Goal: Task Accomplishment & Management: Complete application form

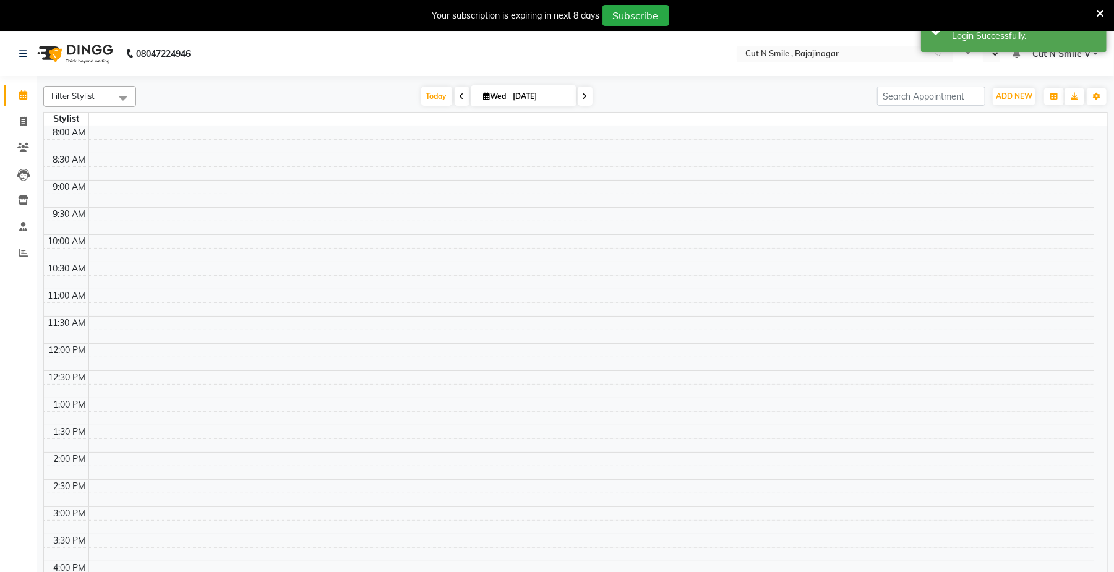
select select "en"
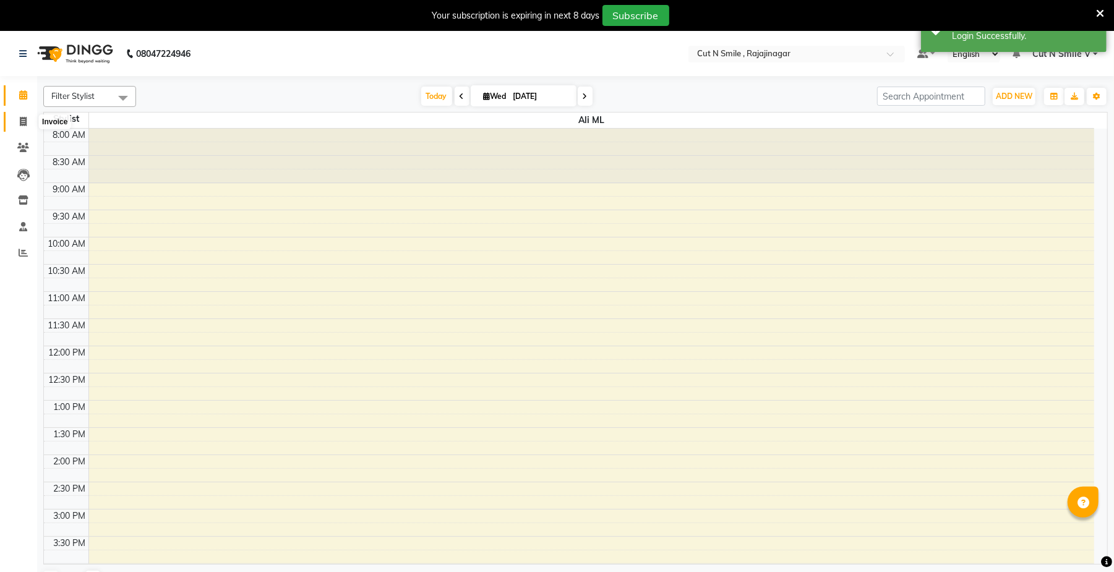
click at [25, 122] on icon at bounding box center [23, 121] width 7 height 9
select select "service"
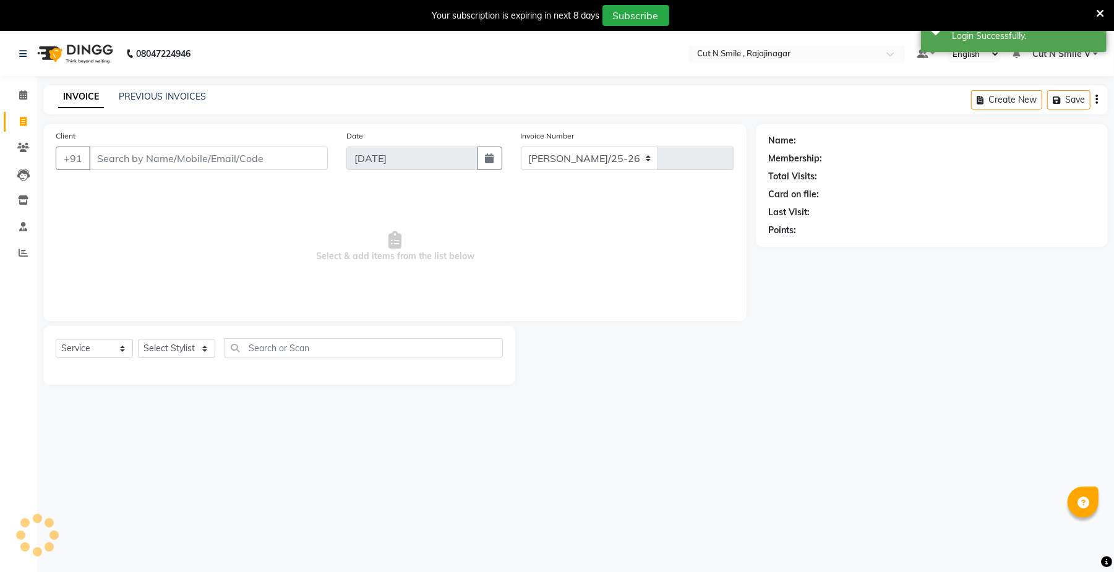
select select "7187"
type input "124"
click at [543, 161] on select "[PERSON_NAME]/25-26 LA/2025-26 SH/25 CH/25 SA/25" at bounding box center [590, 159] width 138 height 24
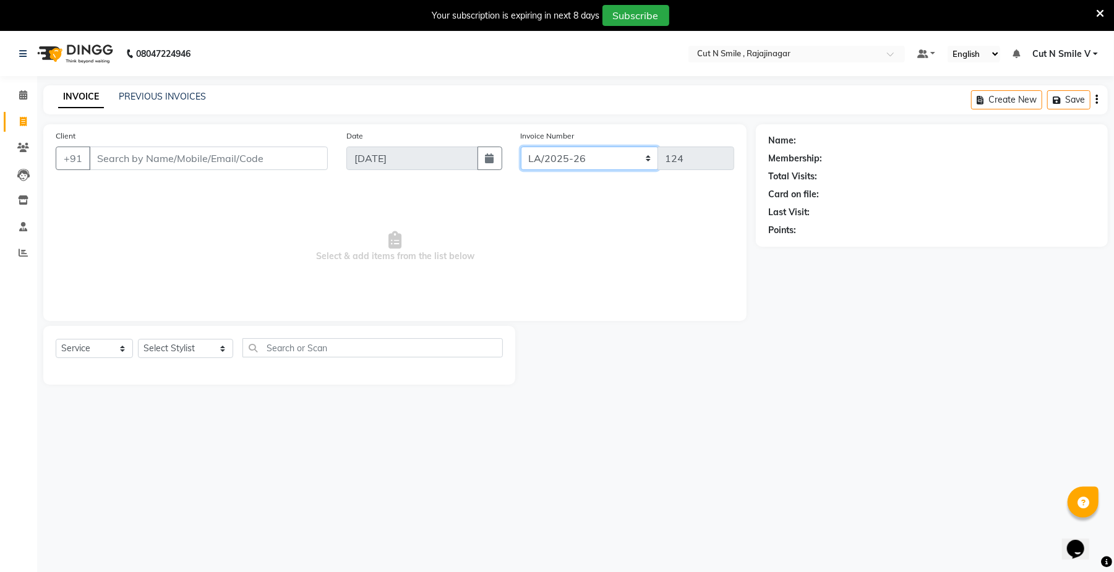
select select "7185"
click at [521, 147] on select "[PERSON_NAME]/25-26 LA/2025-26 SH/25 CH/25 SA/25" at bounding box center [590, 159] width 138 height 24
type input "779"
click at [288, 159] on input "Client" at bounding box center [208, 159] width 239 height 24
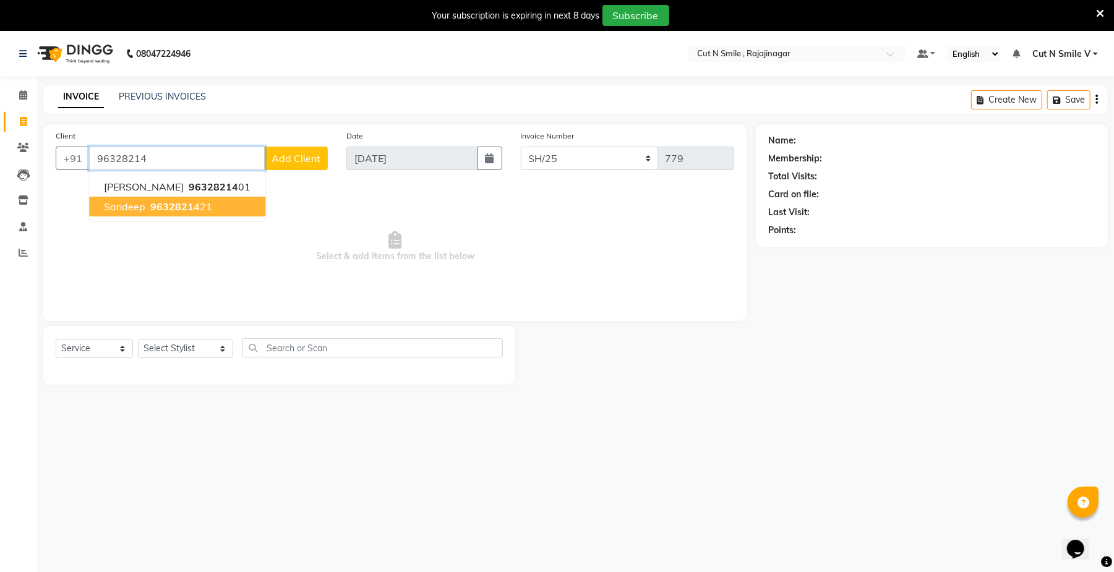
click at [197, 212] on ngb-highlight "96328214 21" at bounding box center [180, 206] width 64 height 12
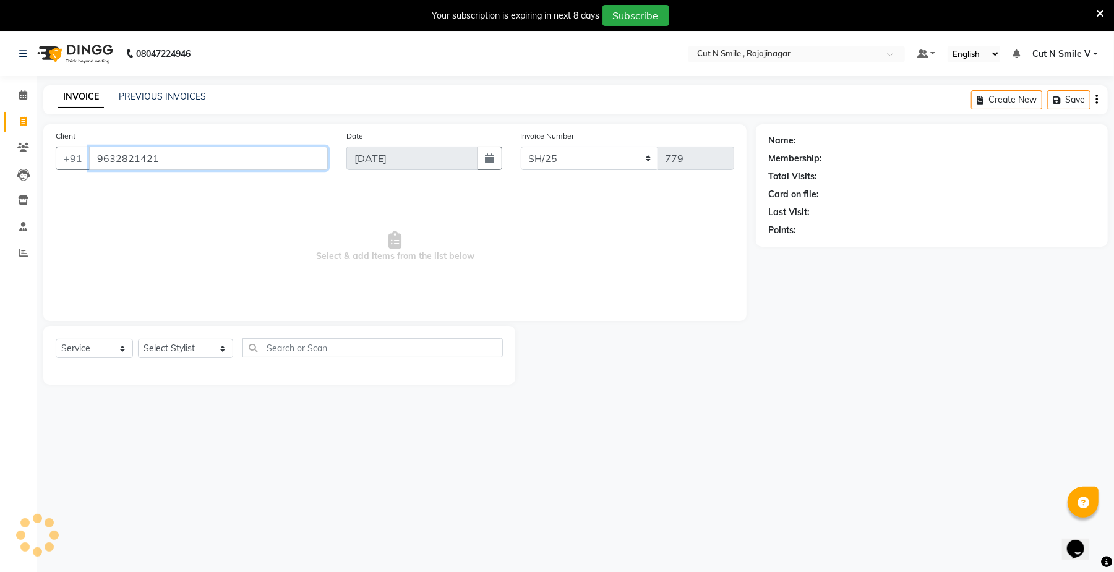
type input "9632821421"
click at [178, 346] on select "Select Stylist [PERSON_NAME] Ammu 3R [PERSON_NAME] VN [PERSON_NAME] 3R [PERSON_…" at bounding box center [185, 348] width 95 height 19
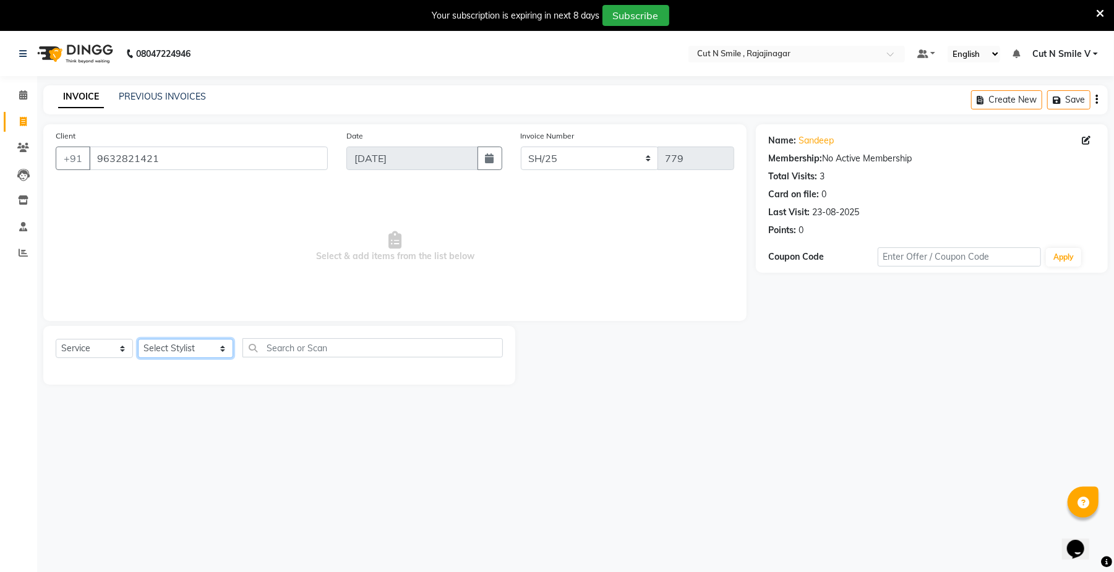
select select "57485"
click at [138, 339] on select "Select Stylist [PERSON_NAME] Ammu 3R [PERSON_NAME] VN [PERSON_NAME] 3R [PERSON_…" at bounding box center [185, 348] width 95 height 19
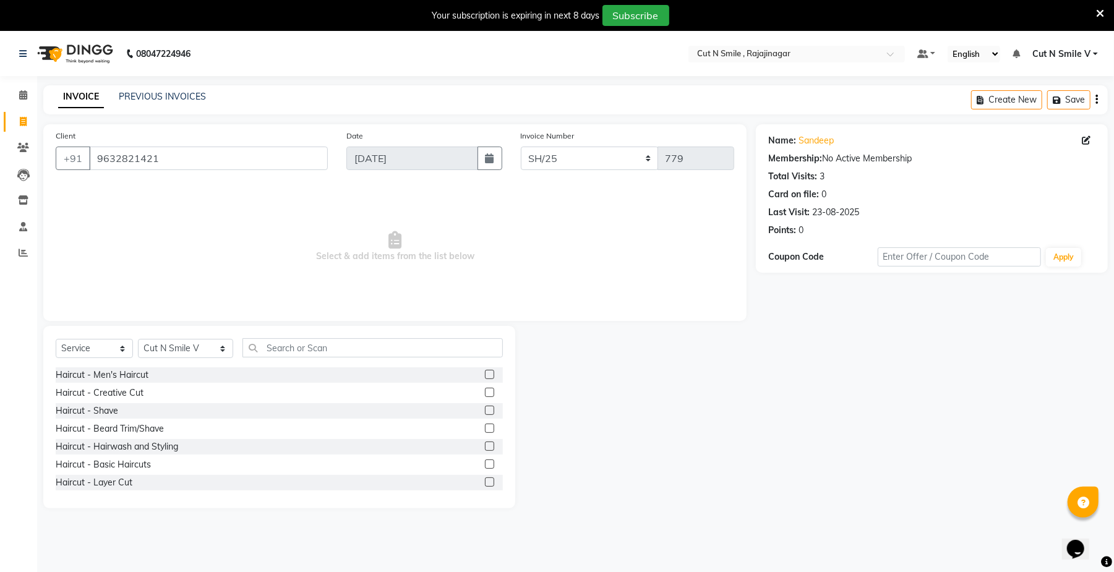
click at [485, 389] on label at bounding box center [489, 392] width 9 height 9
click at [485, 389] on input "checkbox" at bounding box center [489, 393] width 8 height 8
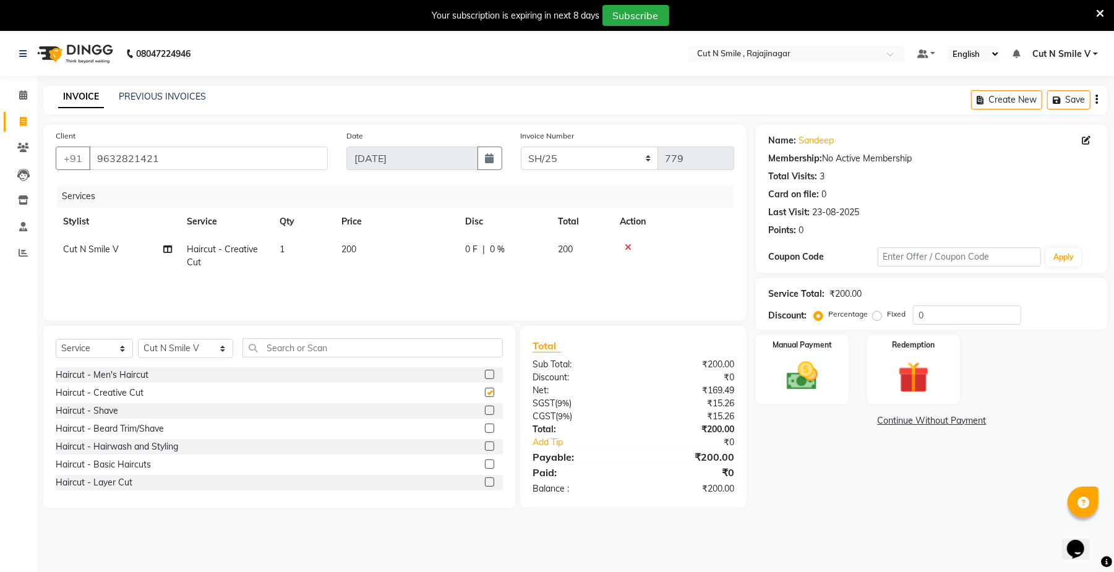
checkbox input "false"
click at [485, 429] on label at bounding box center [489, 428] width 9 height 9
click at [485, 429] on input "checkbox" at bounding box center [489, 429] width 8 height 8
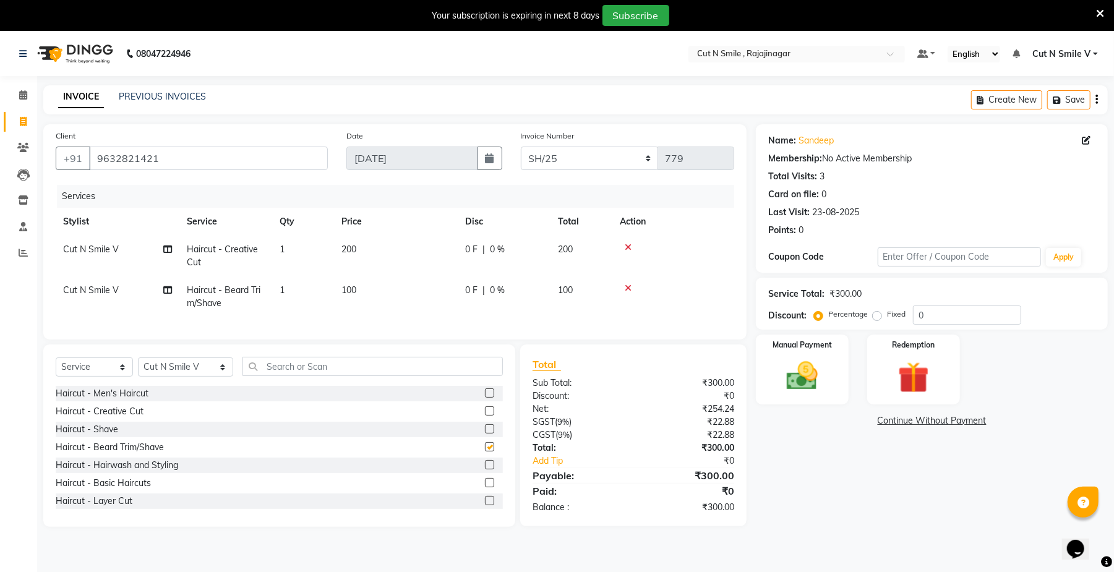
checkbox input "false"
click at [912, 356] on div "Redemption" at bounding box center [913, 369] width 96 height 72
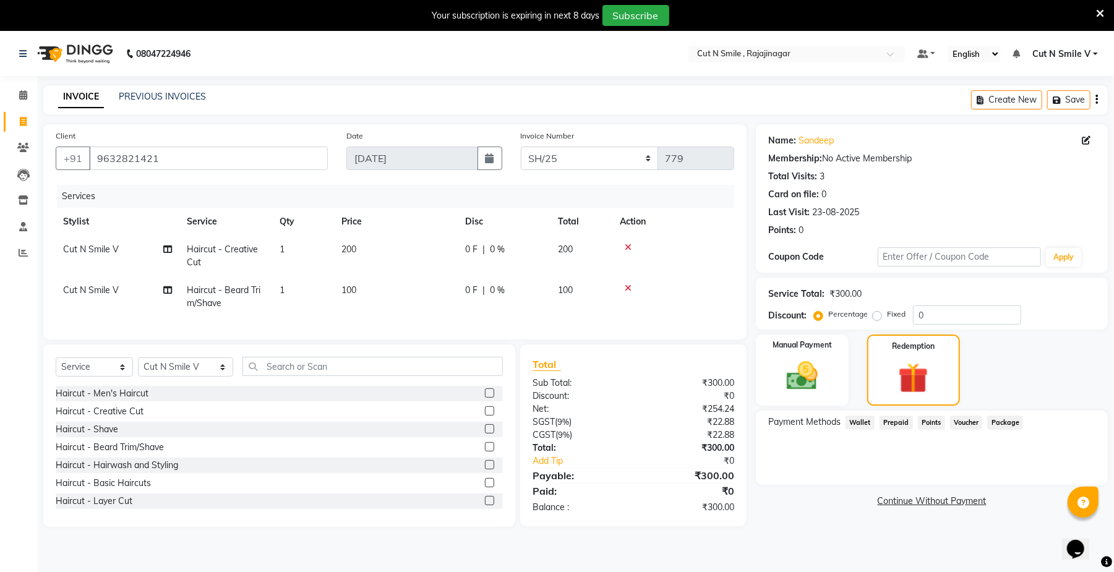
click at [884, 428] on span "Prepaid" at bounding box center [895, 423] width 33 height 14
click at [918, 500] on link "Continue Without Payment" at bounding box center [931, 501] width 347 height 13
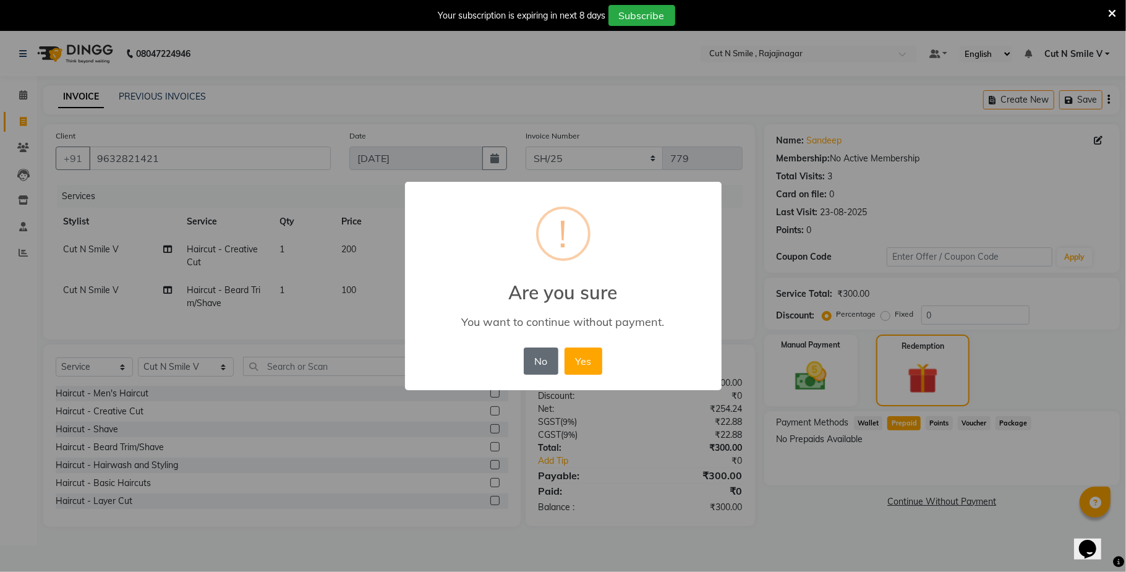
click at [542, 362] on button "No" at bounding box center [541, 361] width 35 height 27
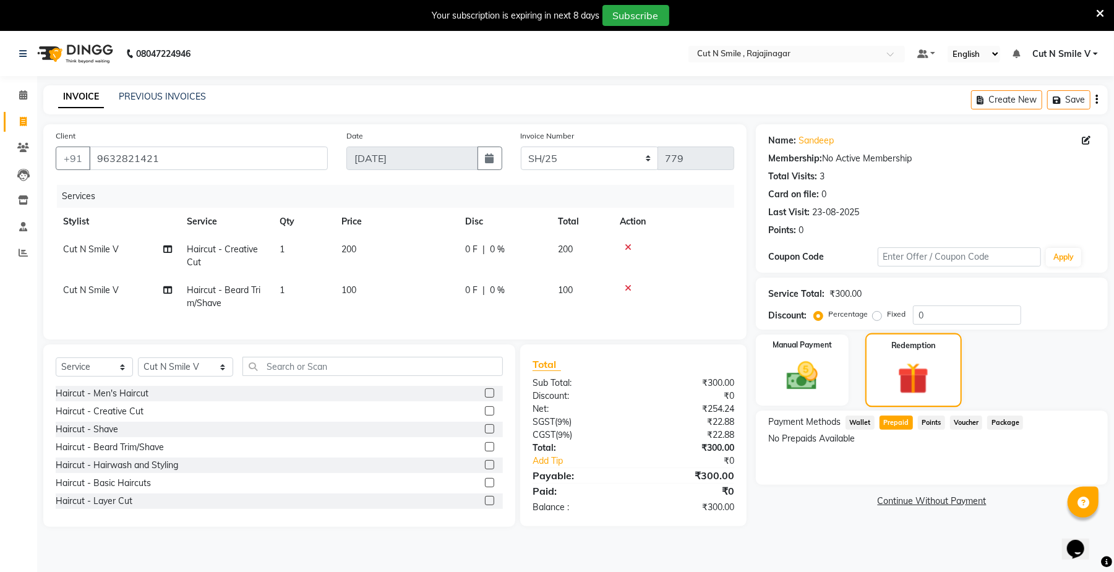
click at [876, 374] on div "Redemption" at bounding box center [913, 370] width 96 height 74
click at [824, 386] on img at bounding box center [802, 376] width 53 height 38
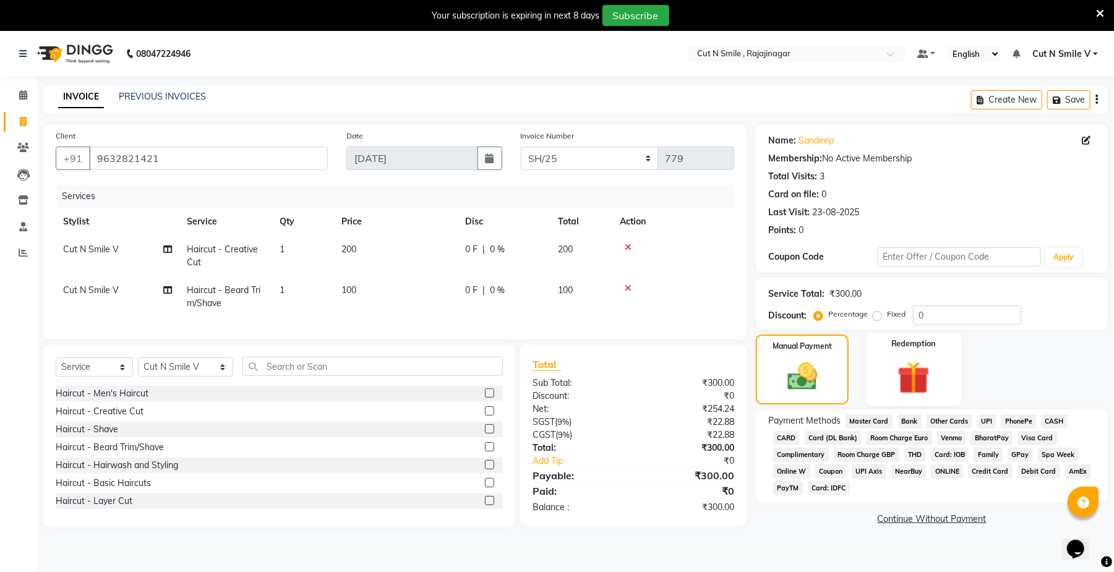
click at [914, 387] on img at bounding box center [913, 377] width 53 height 40
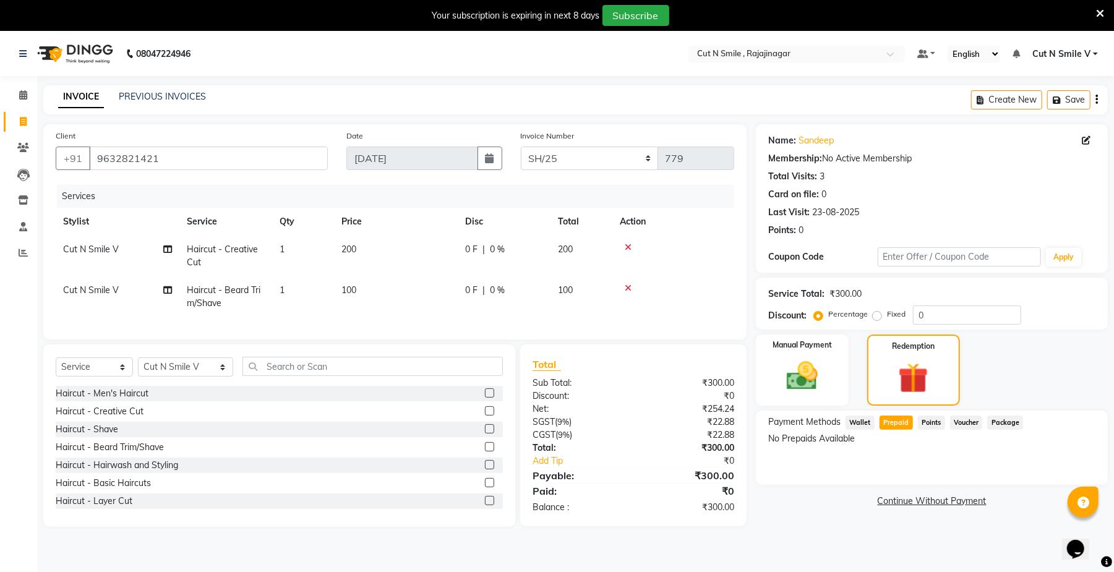
click at [951, 503] on link "Continue Without Payment" at bounding box center [931, 501] width 347 height 13
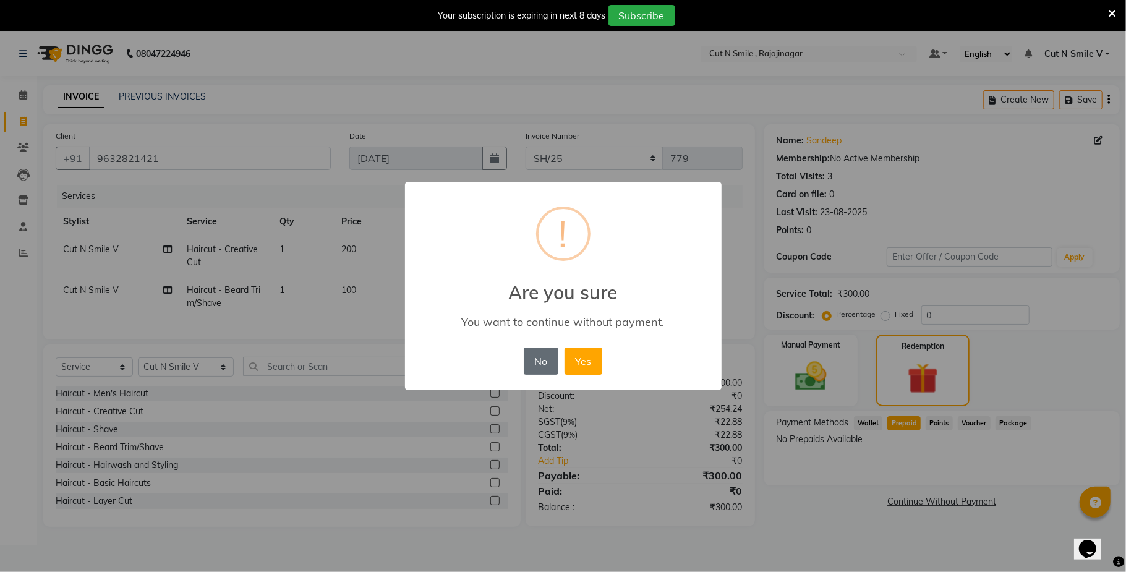
click at [530, 372] on button "No" at bounding box center [541, 361] width 35 height 27
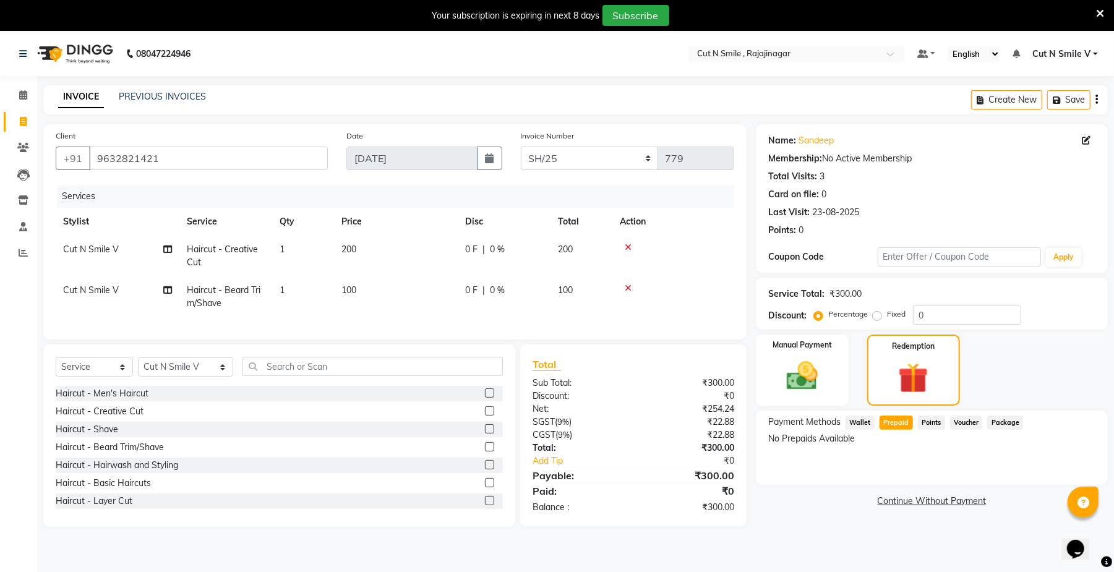
click at [629, 243] on icon at bounding box center [628, 247] width 7 height 9
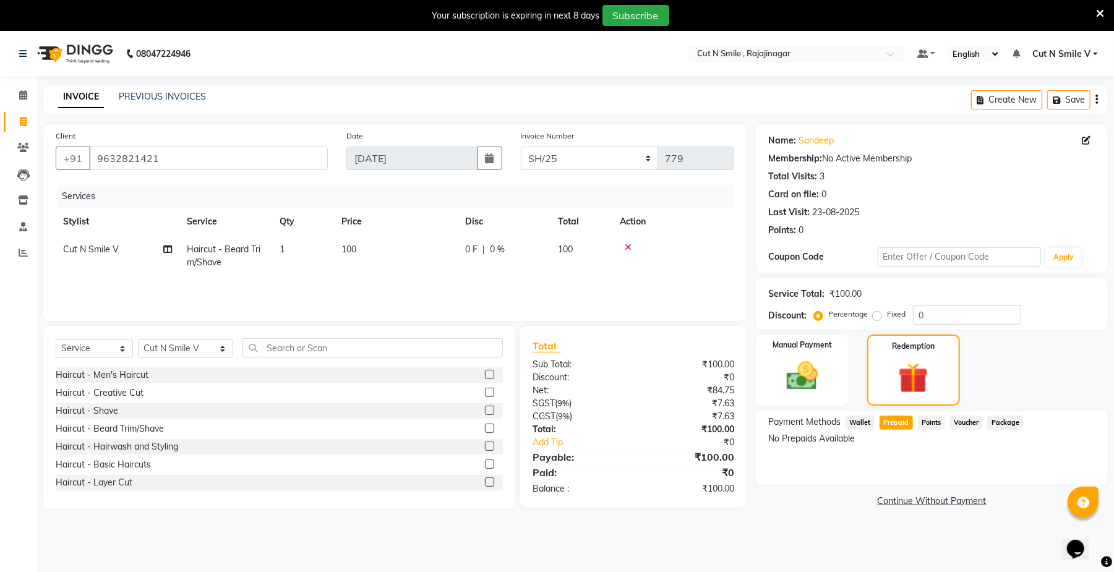
click at [626, 250] on icon at bounding box center [628, 247] width 7 height 9
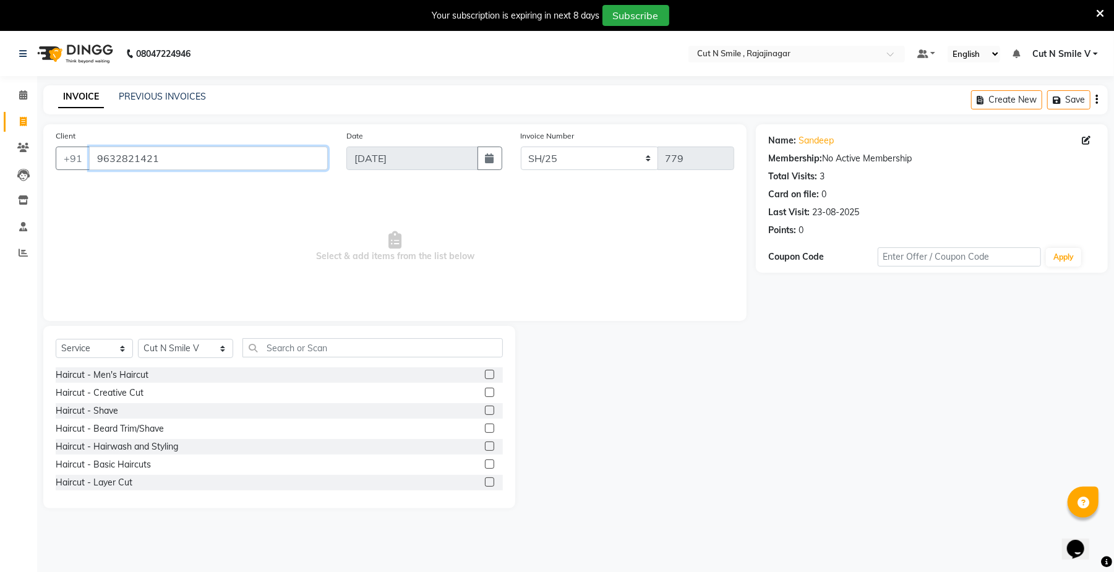
click at [293, 159] on input "9632821421" at bounding box center [208, 159] width 239 height 24
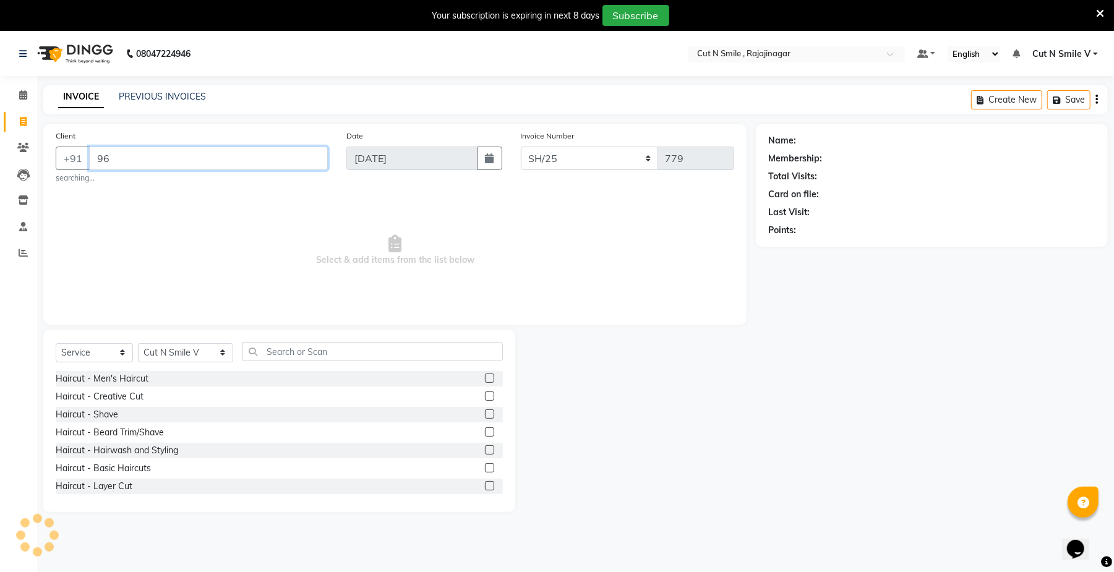
type input "9"
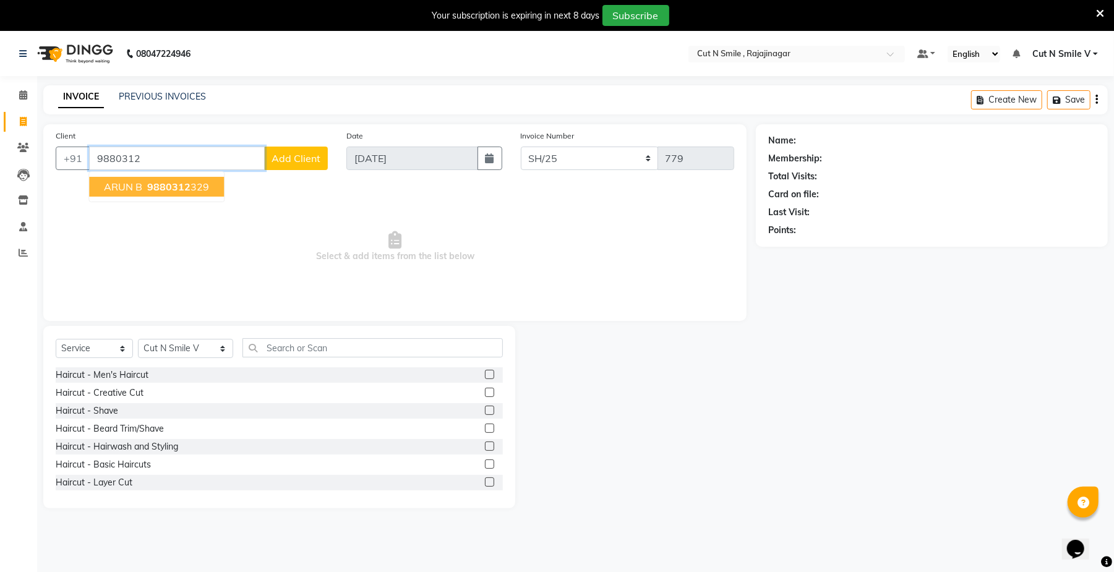
click at [192, 189] on ngb-highlight "9880312 329" at bounding box center [177, 187] width 64 height 12
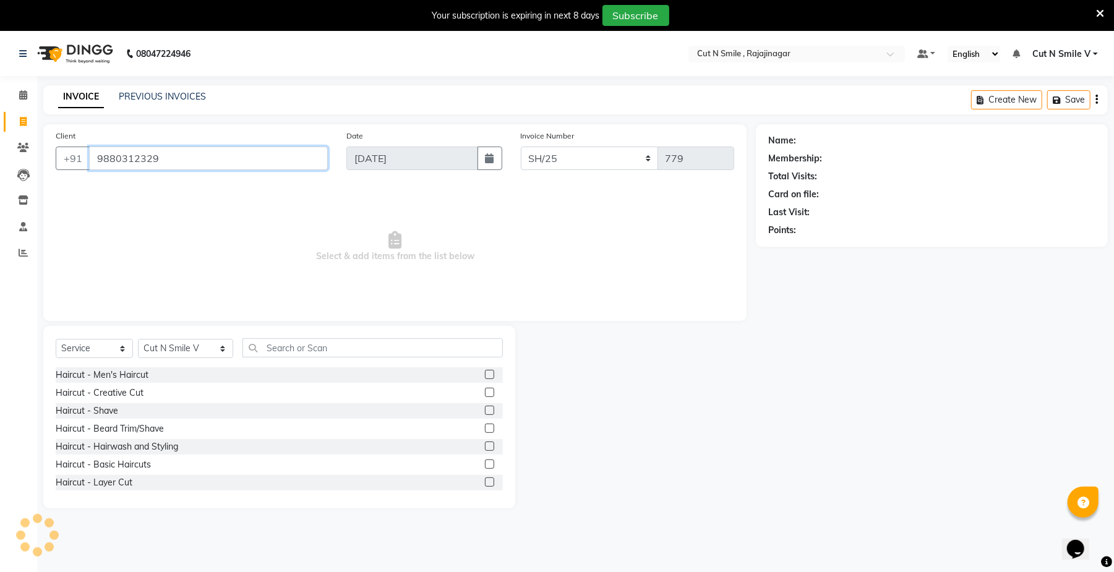
type input "9880312329"
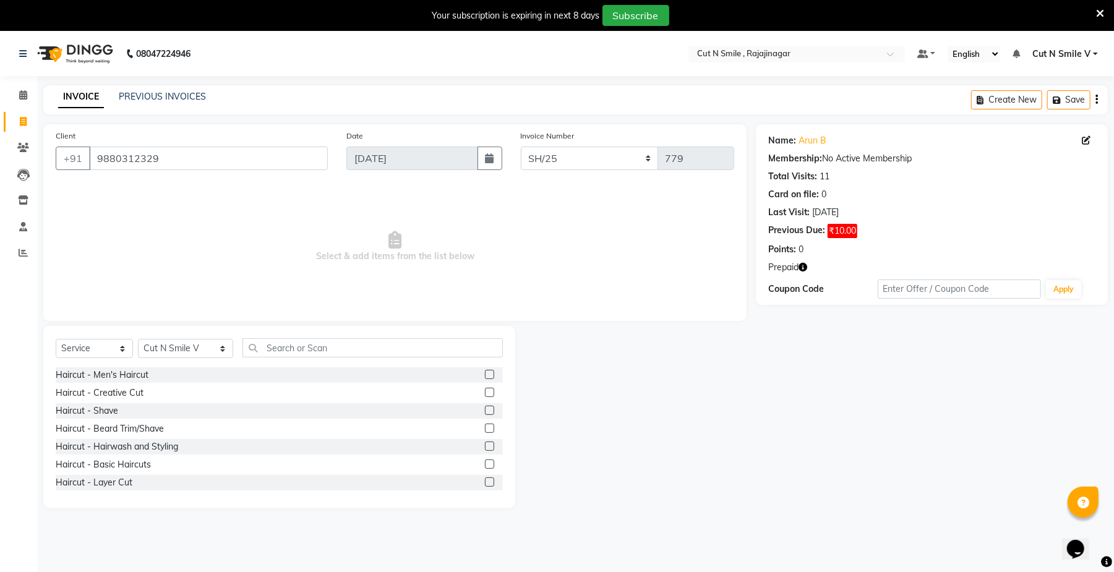
click at [485, 391] on label at bounding box center [489, 392] width 9 height 9
click at [485, 391] on input "checkbox" at bounding box center [489, 393] width 8 height 8
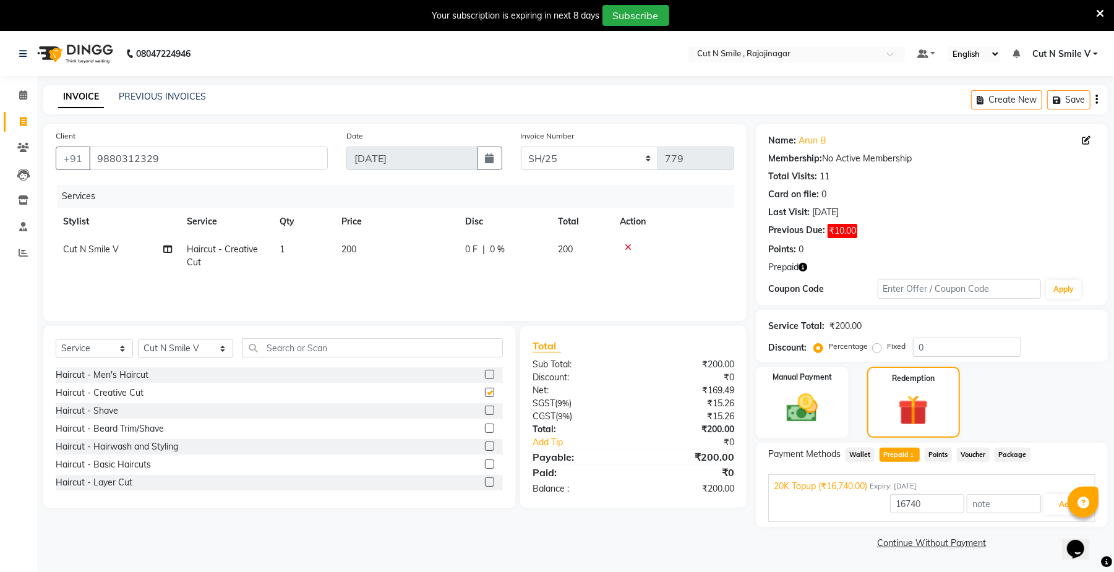
checkbox input "false"
click at [485, 429] on label at bounding box center [489, 428] width 9 height 9
click at [485, 429] on input "checkbox" at bounding box center [489, 429] width 8 height 8
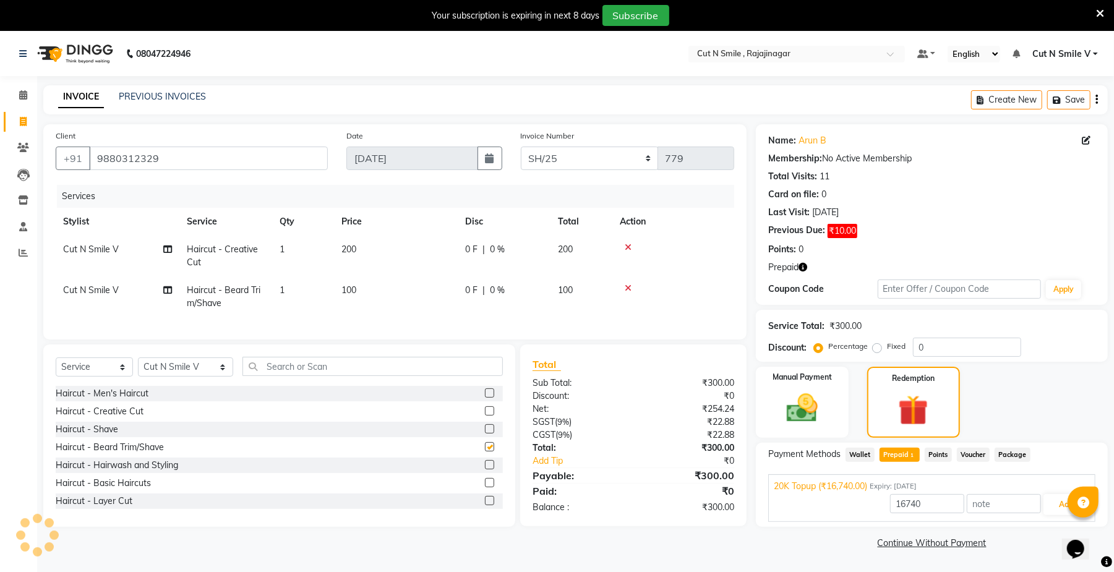
checkbox input "false"
click at [1050, 507] on button "Add" at bounding box center [1065, 504] width 45 height 21
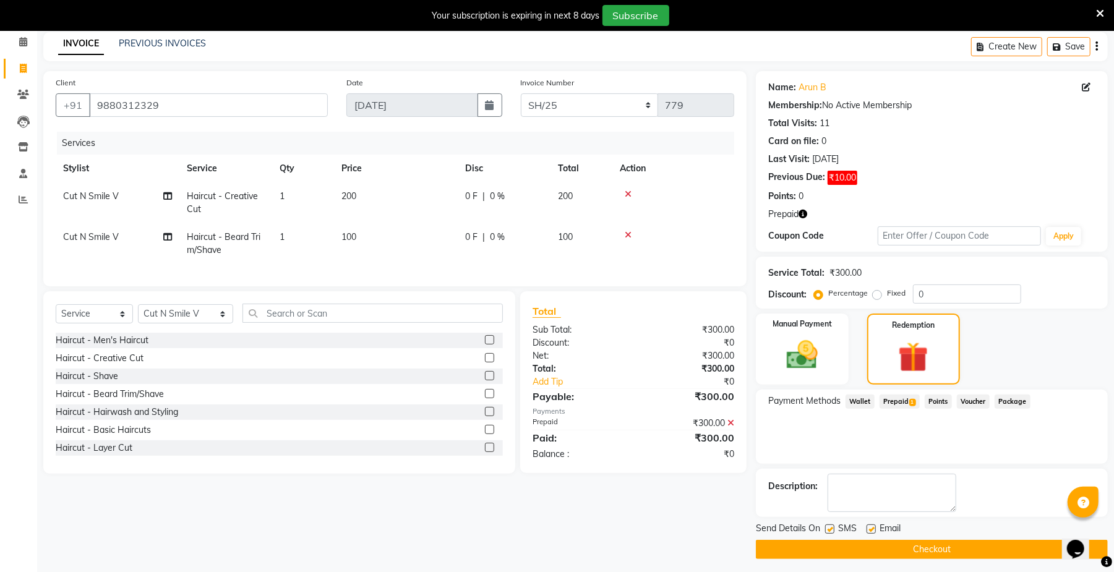
scroll to position [59, 0]
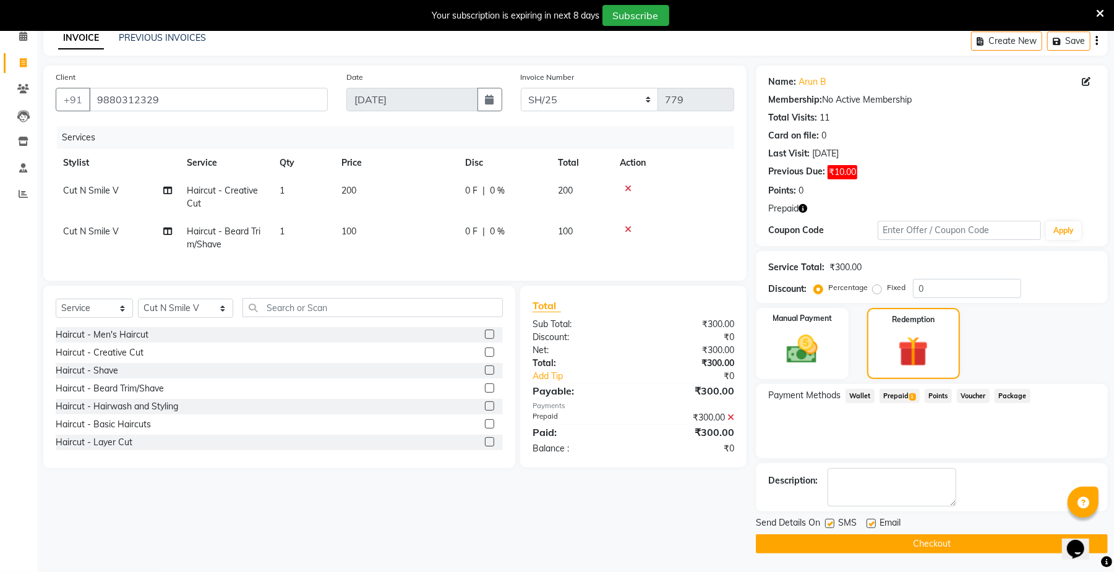
click at [1025, 552] on button "Checkout" at bounding box center [932, 543] width 352 height 19
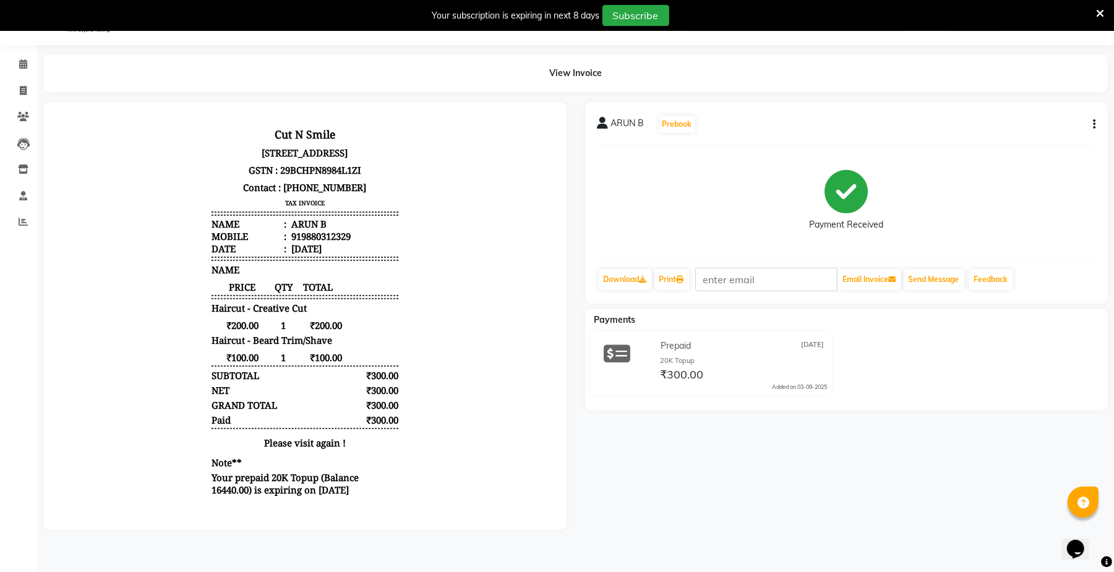
click at [790, 250] on div "ARUN B Prebook Payment Received Download Print Email Invoice Send Message Feedb…" at bounding box center [846, 203] width 523 height 202
click at [680, 282] on icon at bounding box center [680, 279] width 7 height 7
click at [16, 90] on span at bounding box center [23, 91] width 22 height 14
select select "service"
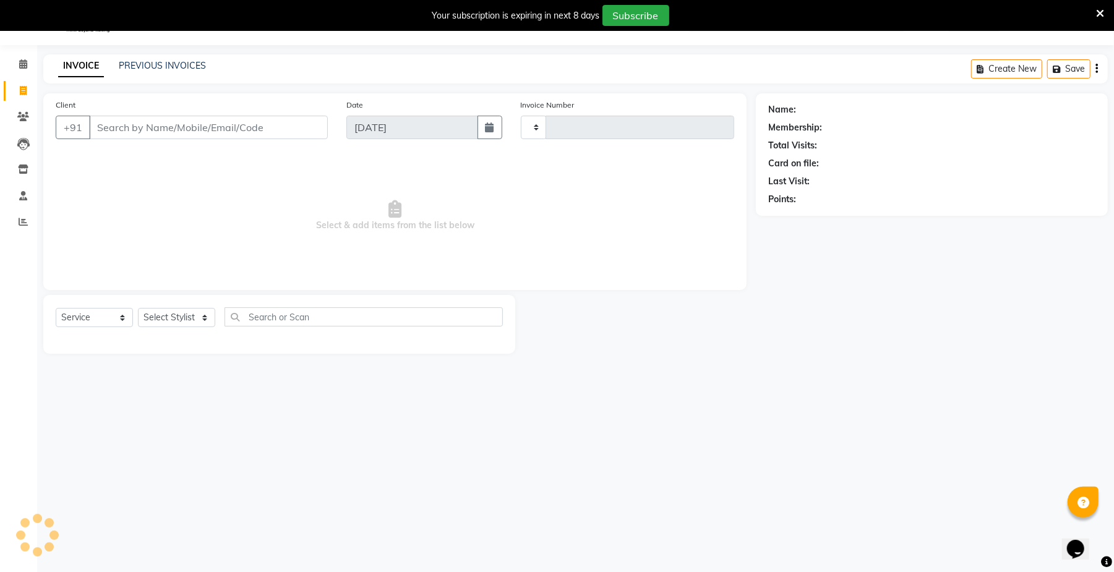
type input "124"
click at [201, 134] on input "Client" at bounding box center [208, 128] width 239 height 24
click at [585, 129] on select "[PERSON_NAME]/25-26 LA/2025-26 SH/25 CH/25 SA/25" at bounding box center [590, 128] width 138 height 24
select select "7185"
click at [521, 116] on select "[PERSON_NAME]/25-26 LA/2025-26 SH/25 CH/25 SA/25" at bounding box center [590, 128] width 138 height 24
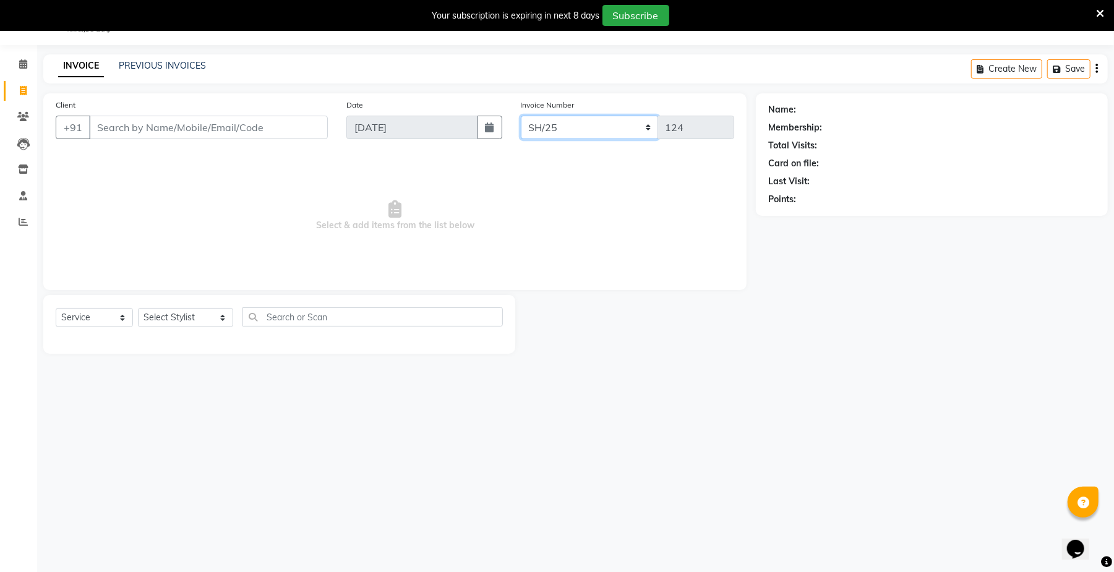
type input "780"
click at [273, 126] on input "Client" at bounding box center [208, 128] width 239 height 24
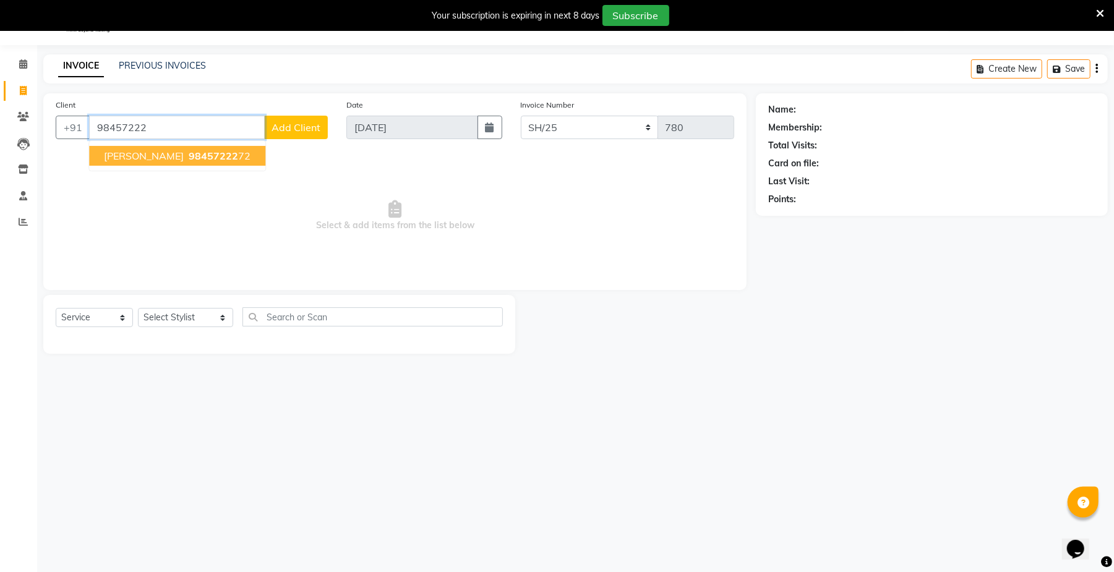
click at [212, 162] on button "[PERSON_NAME] 98457222 72" at bounding box center [177, 156] width 176 height 20
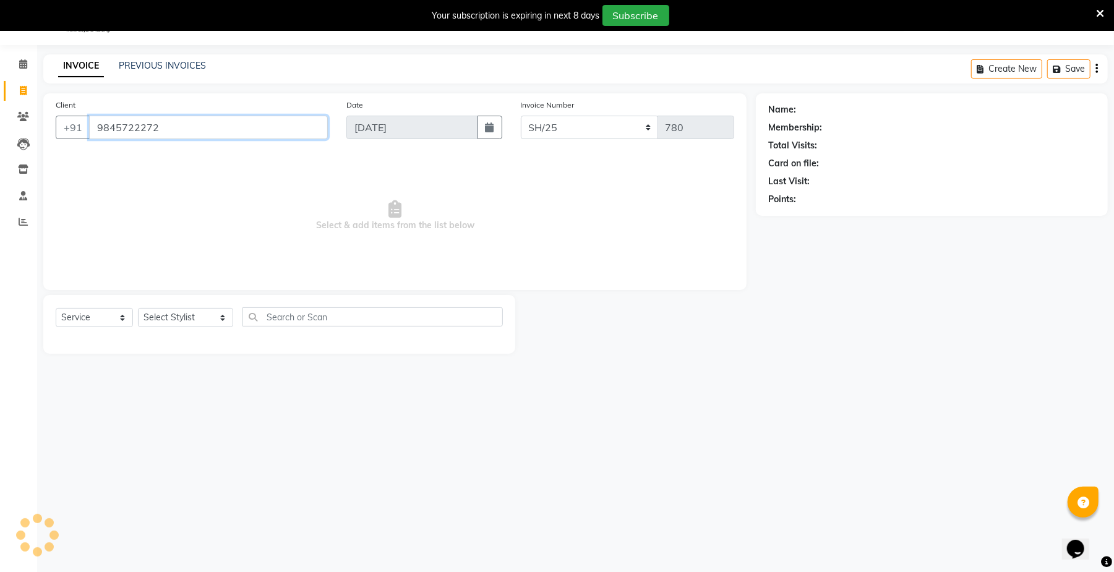
type input "9845722272"
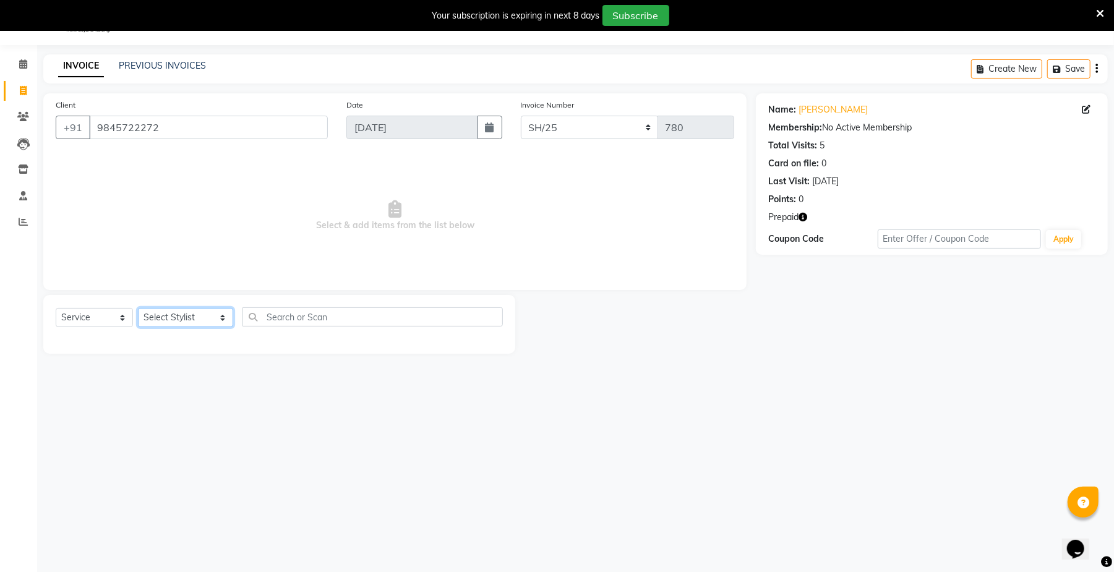
click at [204, 317] on select "Select Stylist [PERSON_NAME] Ammu 3R [PERSON_NAME] VN [PERSON_NAME] 3R [PERSON_…" at bounding box center [185, 317] width 95 height 19
select select "57485"
click at [138, 308] on select "Select Stylist [PERSON_NAME] Ammu 3R [PERSON_NAME] VN [PERSON_NAME] 3R [PERSON_…" at bounding box center [185, 317] width 95 height 19
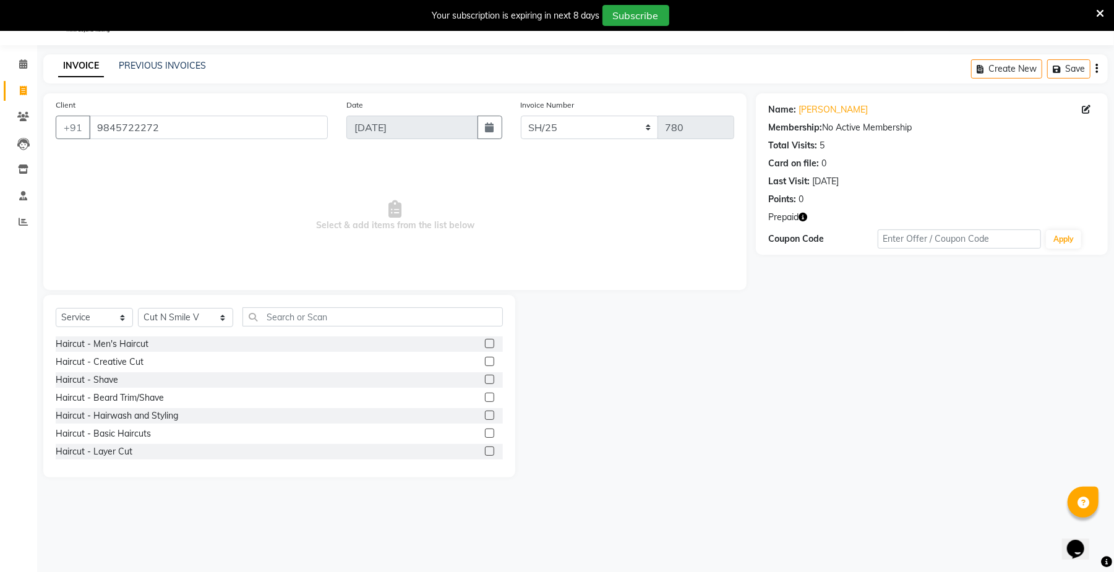
click at [485, 448] on label at bounding box center [489, 451] width 9 height 9
click at [485, 448] on input "checkbox" at bounding box center [489, 452] width 8 height 8
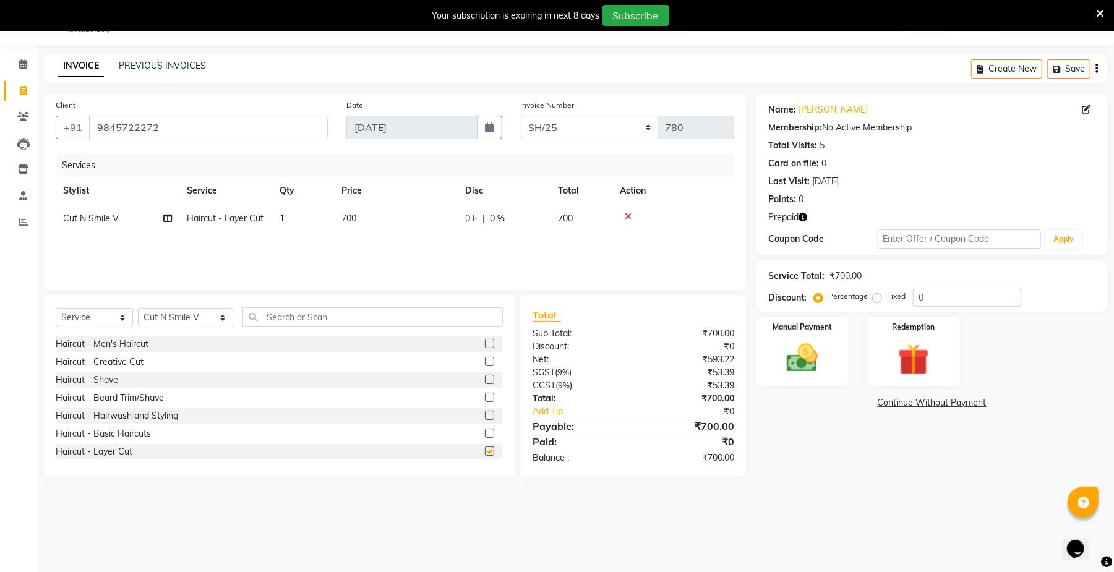
checkbox input "false"
click at [347, 218] on span "700" at bounding box center [348, 218] width 15 height 11
select select "57485"
click at [416, 220] on input "700" at bounding box center [454, 221] width 109 height 19
type input "800"
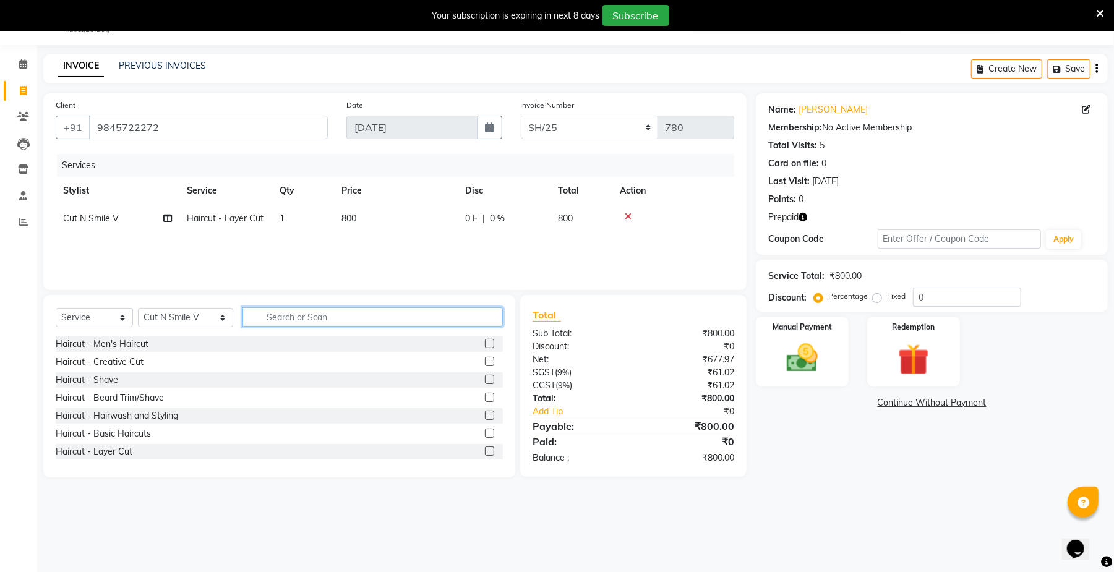
click at [369, 320] on input "text" at bounding box center [372, 316] width 260 height 19
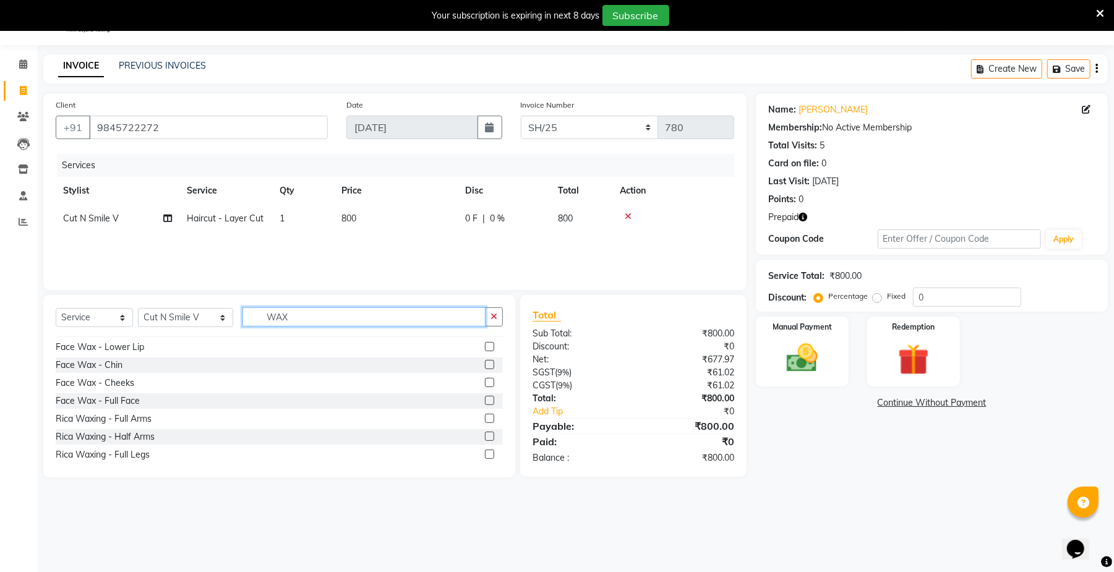
scroll to position [66, 0]
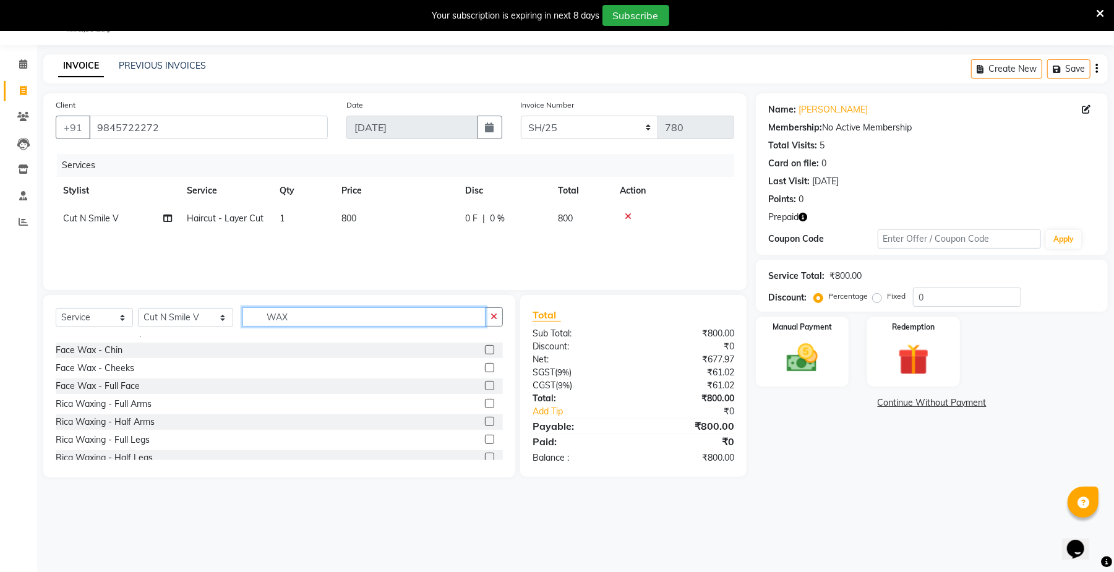
type input "WAX"
click at [485, 401] on label at bounding box center [489, 403] width 9 height 9
click at [485, 401] on input "checkbox" at bounding box center [489, 404] width 8 height 8
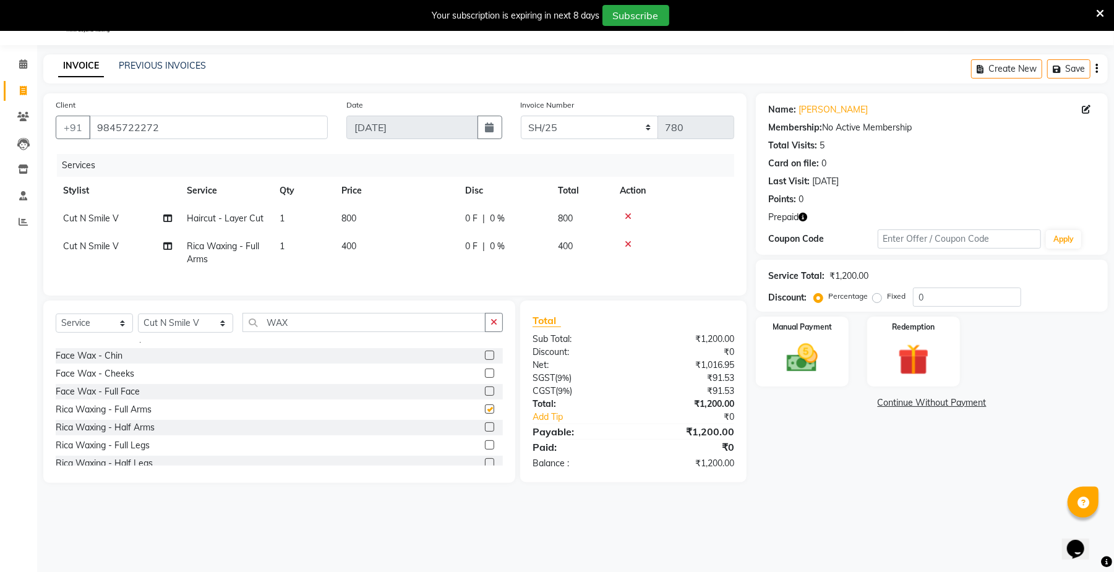
checkbox input "false"
click at [485, 434] on label at bounding box center [489, 429] width 9 height 9
click at [485, 434] on input "checkbox" at bounding box center [489, 430] width 8 height 8
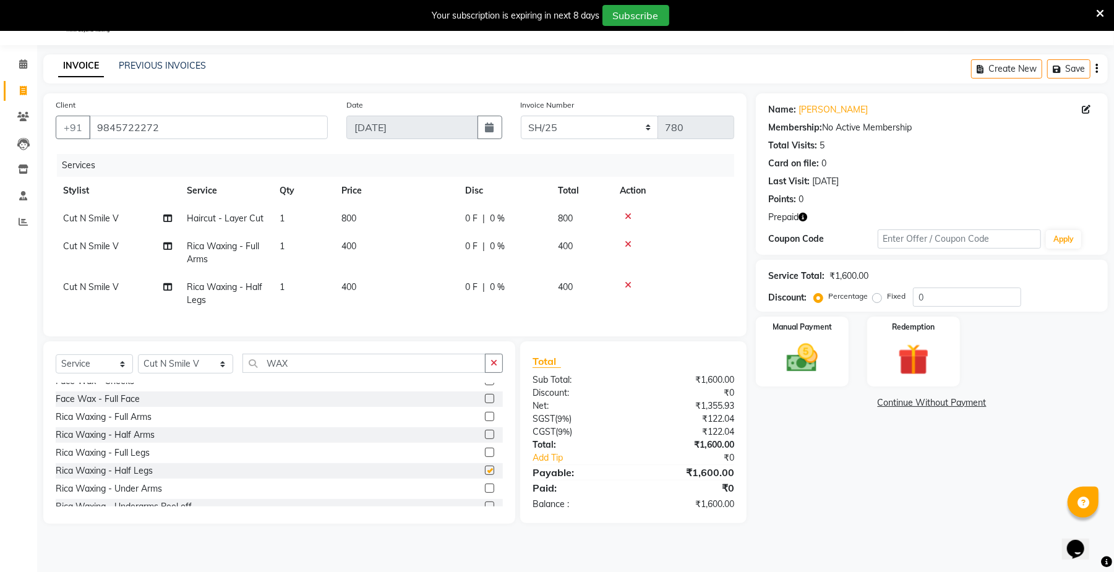
checkbox input "false"
click at [383, 373] on input "WAX" at bounding box center [363, 363] width 243 height 19
type input "W"
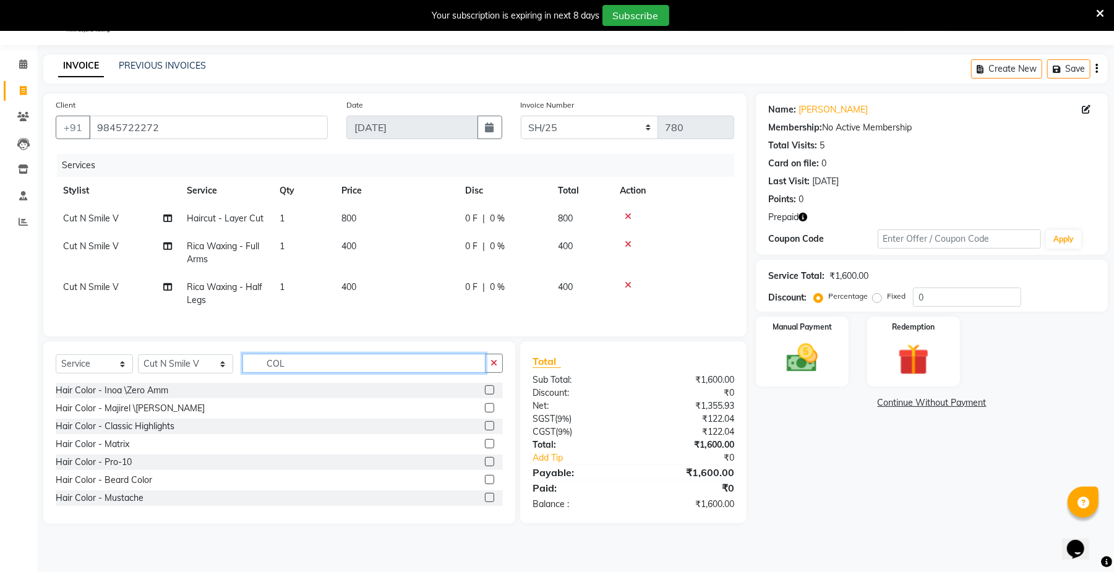
type input "COL"
click at [485, 395] on label at bounding box center [489, 389] width 9 height 9
click at [485, 395] on input "checkbox" at bounding box center [489, 391] width 8 height 8
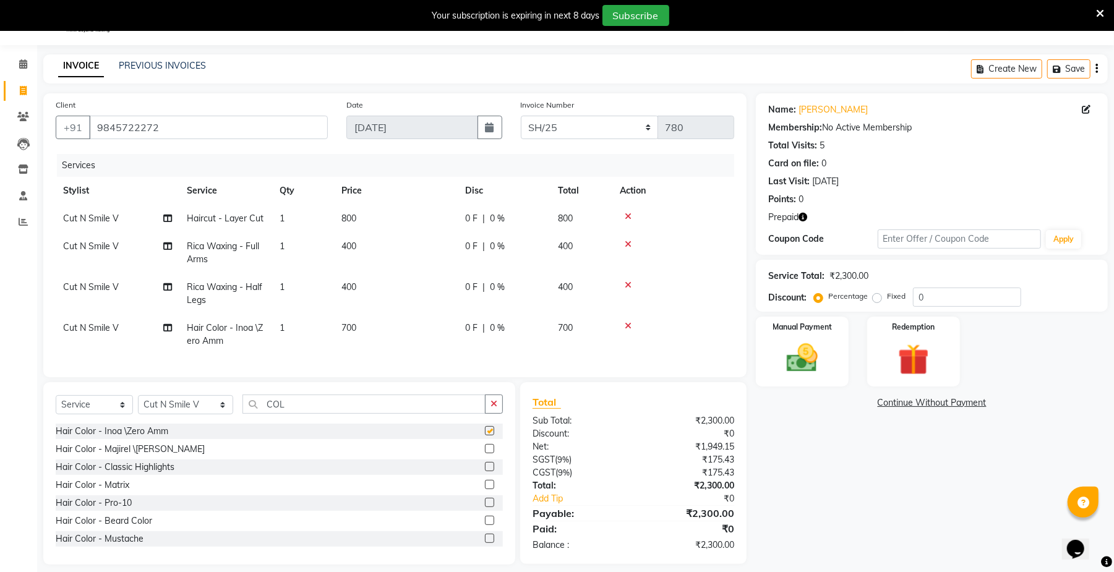
checkbox input "false"
click at [365, 322] on td "700" at bounding box center [396, 334] width 124 height 41
select select "57485"
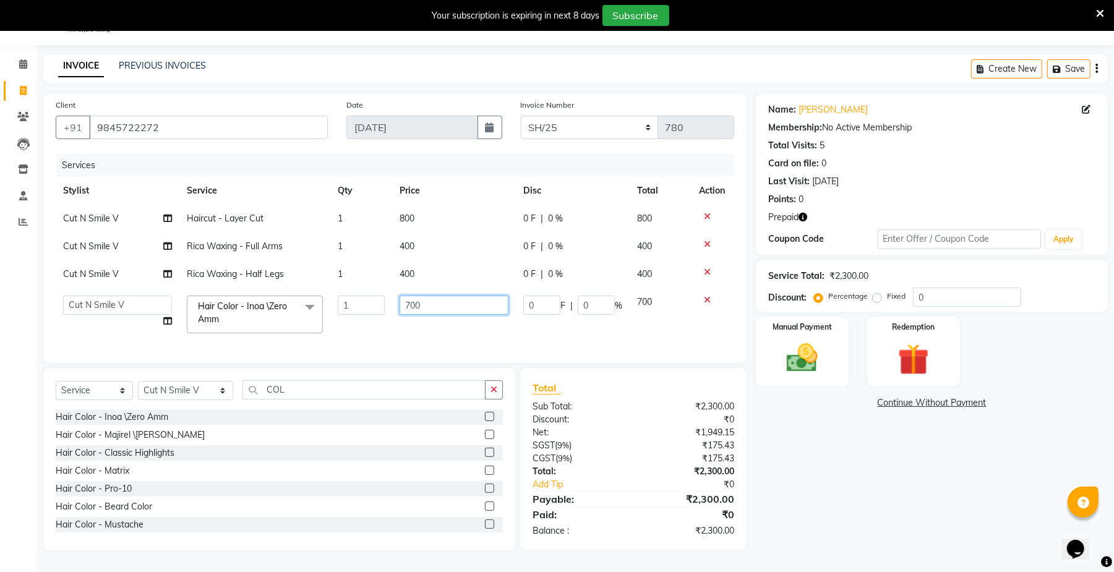
click at [421, 302] on input "700" at bounding box center [454, 305] width 109 height 19
type input "7"
type input "800"
click at [507, 330] on tr "[PERSON_NAME] Ammu 3R [PERSON_NAME] VN [PERSON_NAME] 3R [PERSON_NAME] 3R [PERSO…" at bounding box center [395, 314] width 678 height 53
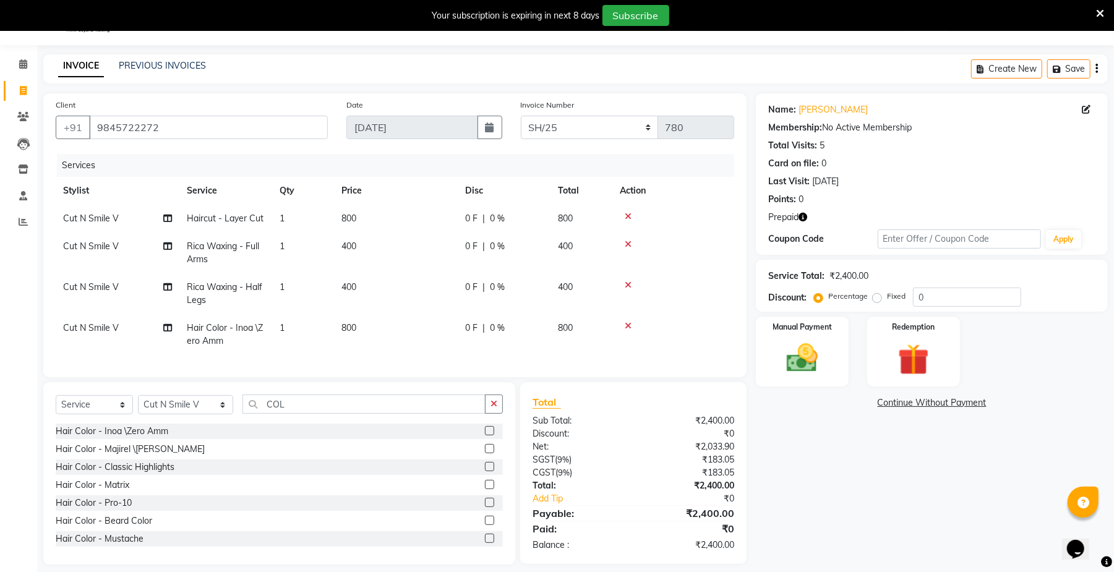
click at [354, 282] on span "400" at bounding box center [348, 286] width 15 height 11
select select "57485"
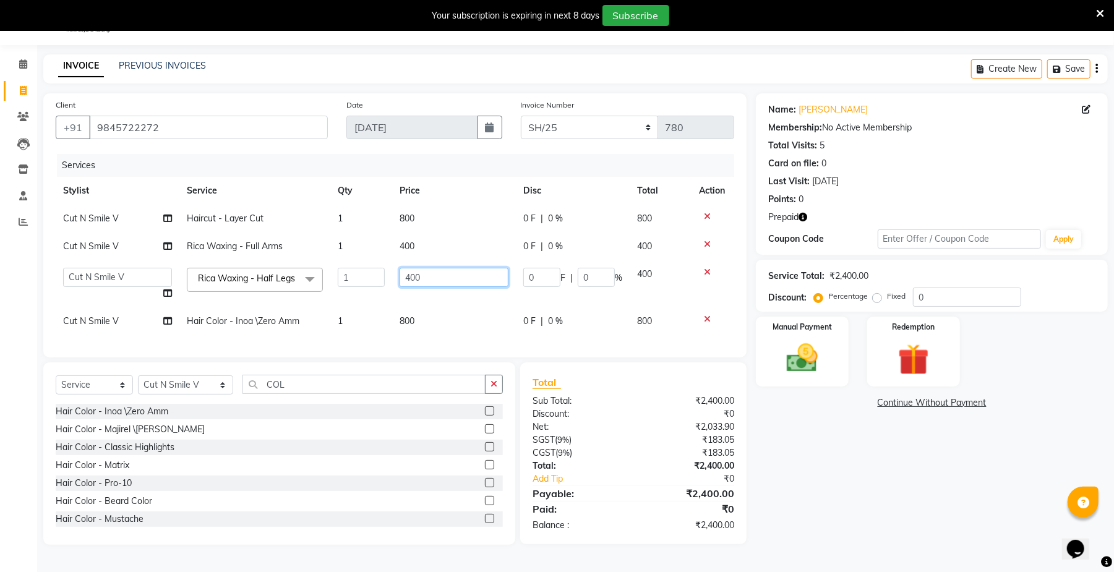
click at [417, 282] on input "400" at bounding box center [454, 277] width 109 height 19
type input "600"
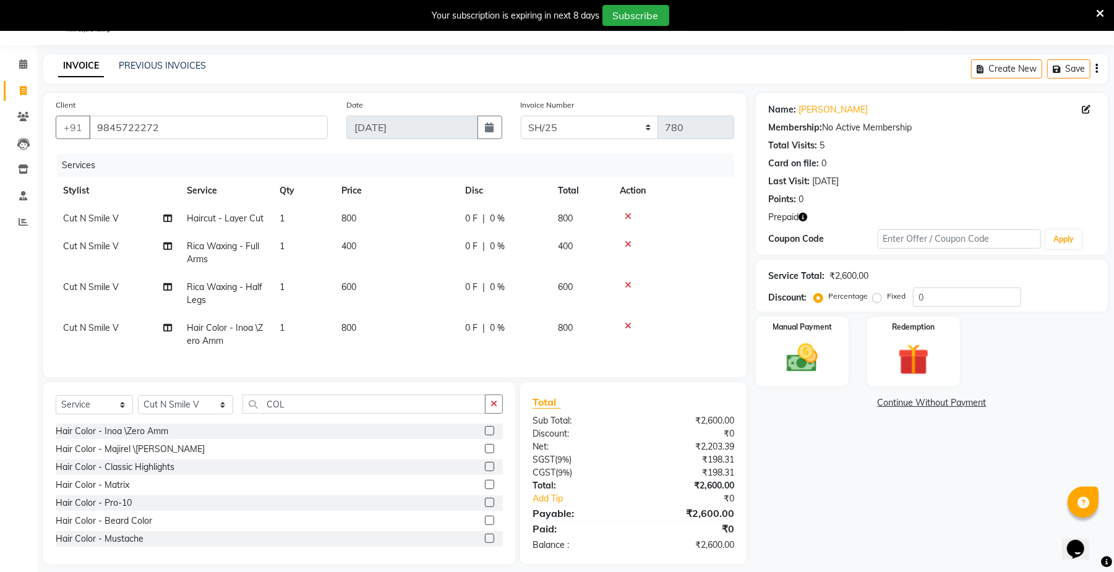
click at [443, 307] on td "600" at bounding box center [396, 293] width 124 height 41
select select "57485"
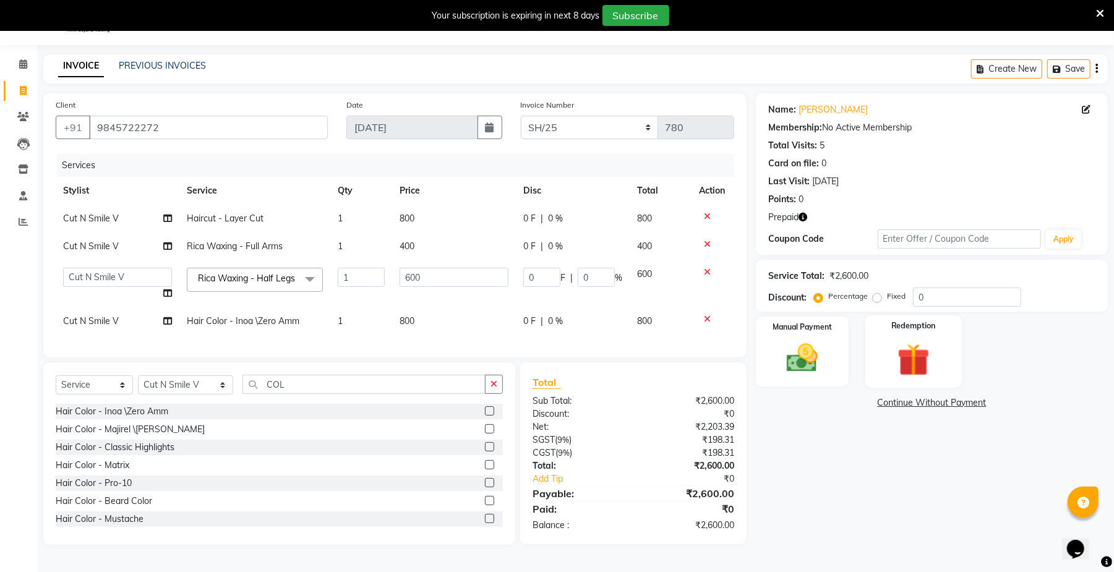
click at [912, 365] on img at bounding box center [913, 360] width 53 height 40
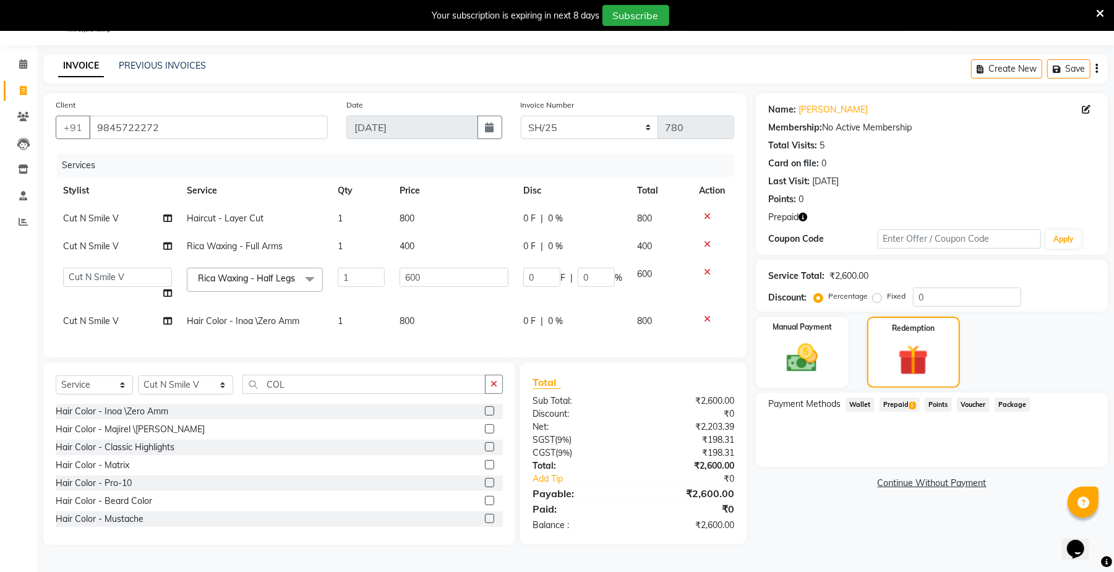
click at [900, 407] on span "Prepaid 1" at bounding box center [899, 405] width 40 height 14
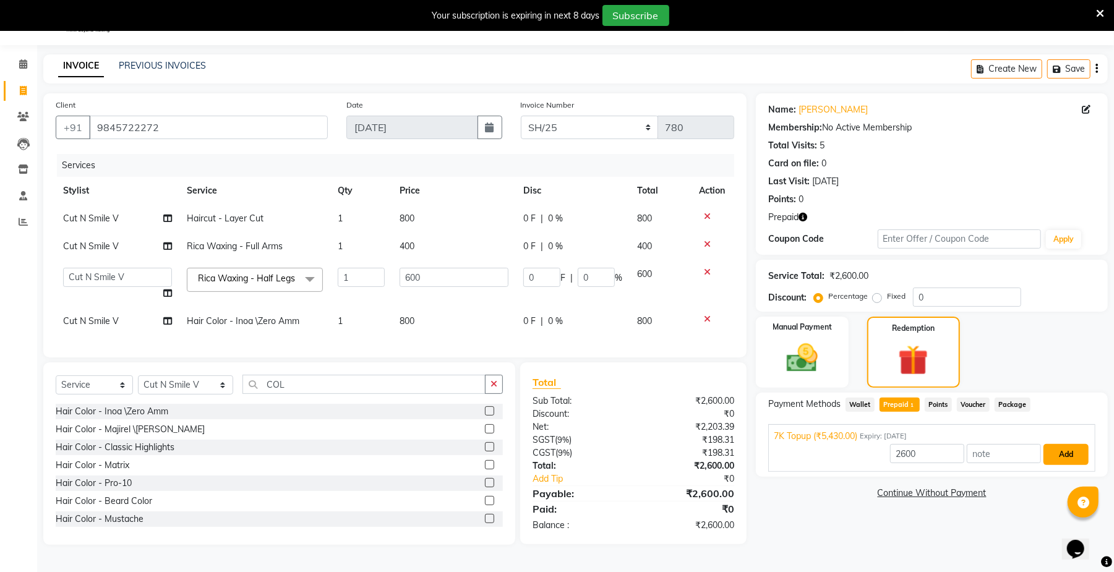
click at [1065, 454] on button "Add" at bounding box center [1065, 454] width 45 height 21
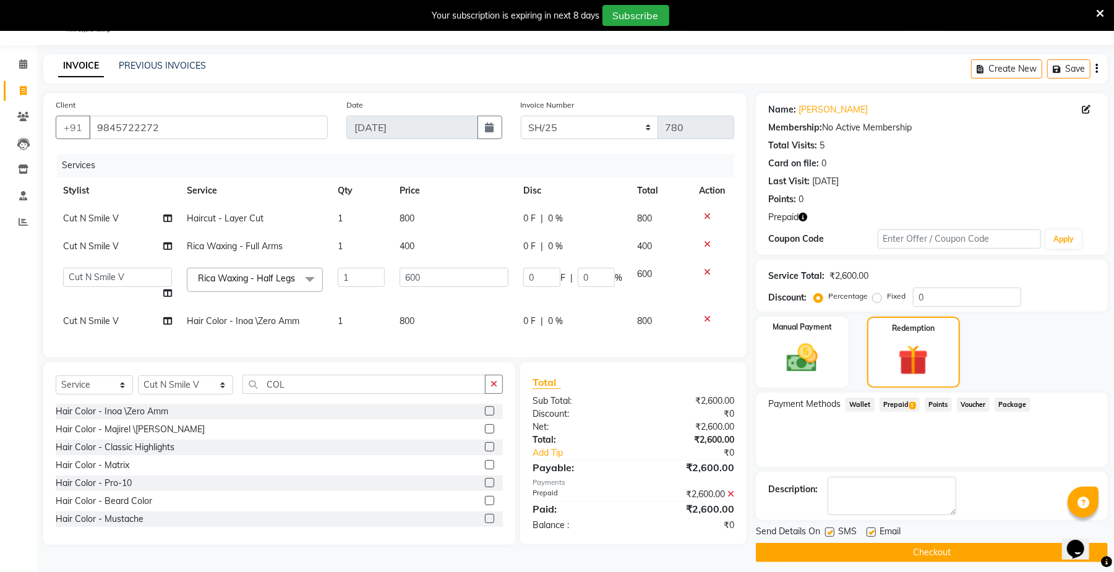
click at [980, 549] on button "Checkout" at bounding box center [932, 552] width 352 height 19
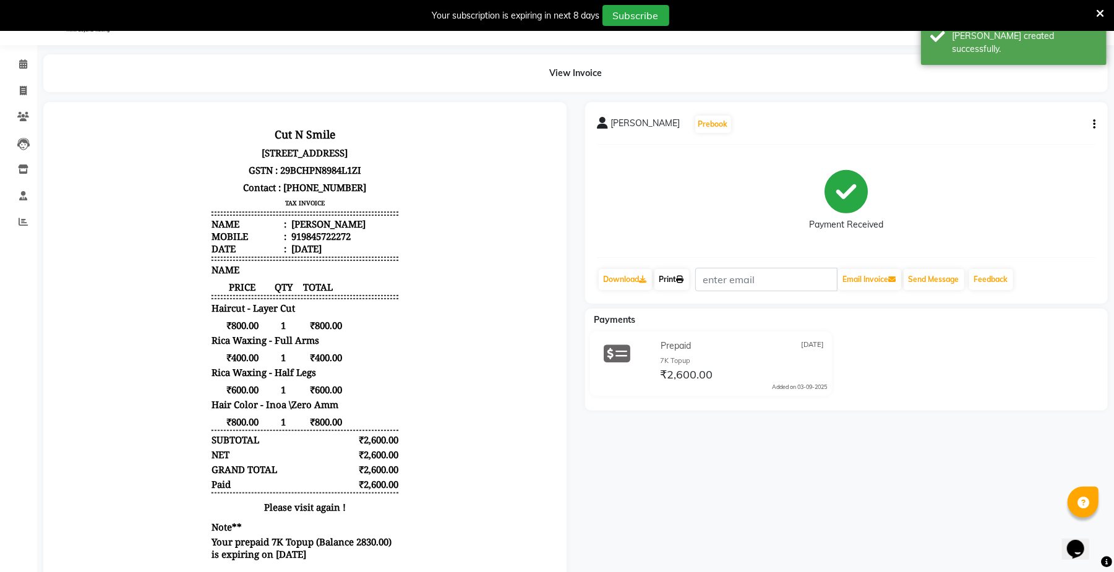
click at [662, 278] on link "Print" at bounding box center [671, 279] width 35 height 21
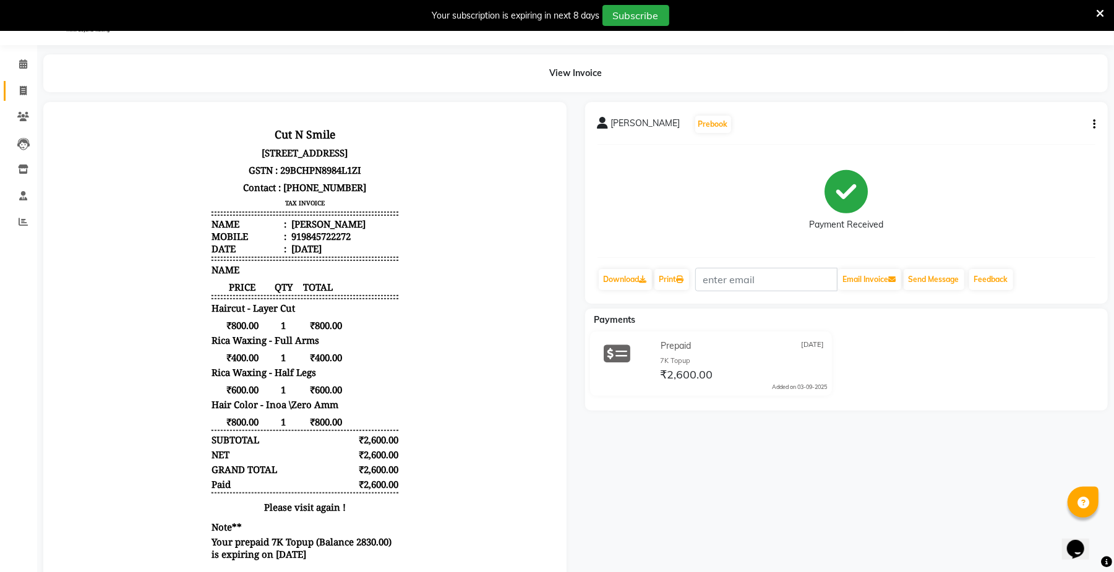
click at [20, 82] on link "Invoice" at bounding box center [19, 91] width 30 height 20
select select "service"
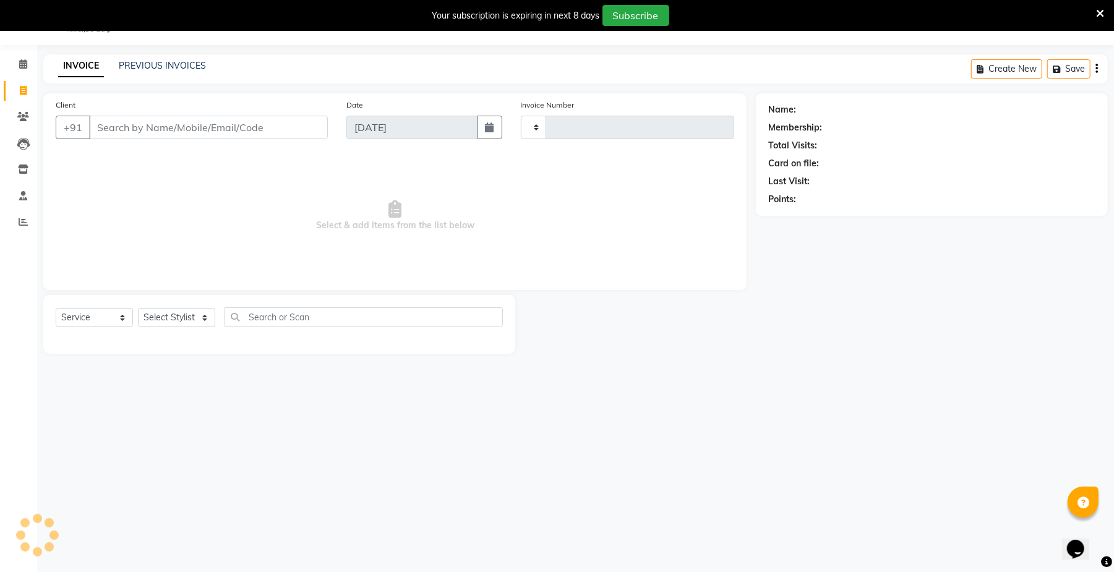
type input "124"
click at [587, 131] on select "[PERSON_NAME]/25-26 LA/2025-26 SH/25 CH/25 SA/25" at bounding box center [590, 128] width 138 height 24
select select "7185"
click at [521, 116] on select "[PERSON_NAME]/25-26 LA/2025-26 SH/25 CH/25 SA/25" at bounding box center [590, 128] width 138 height 24
type input "781"
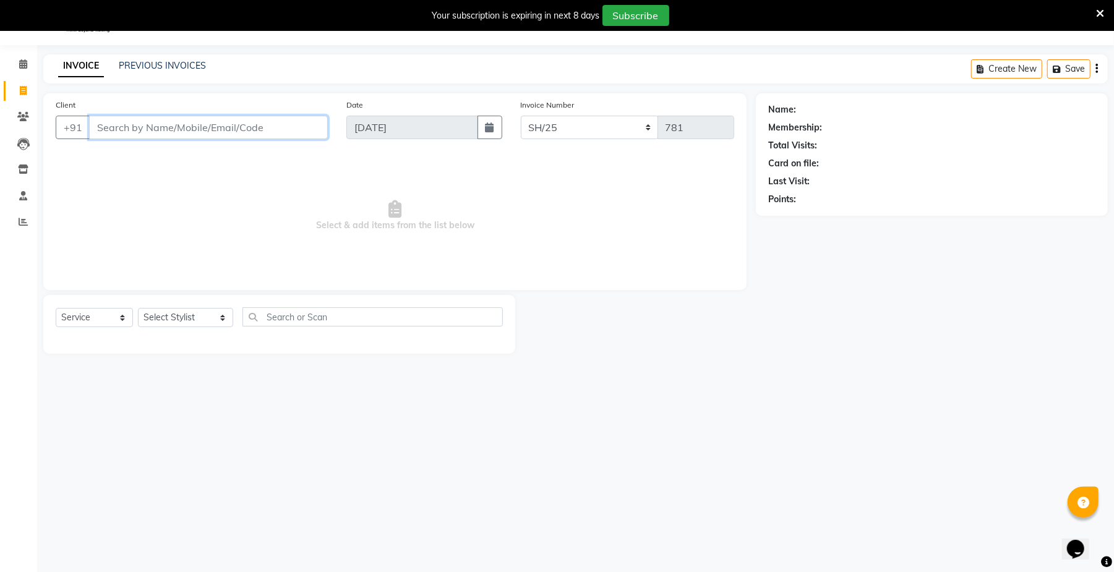
click at [212, 135] on input "Client" at bounding box center [208, 128] width 239 height 24
